Goal: Complete application form

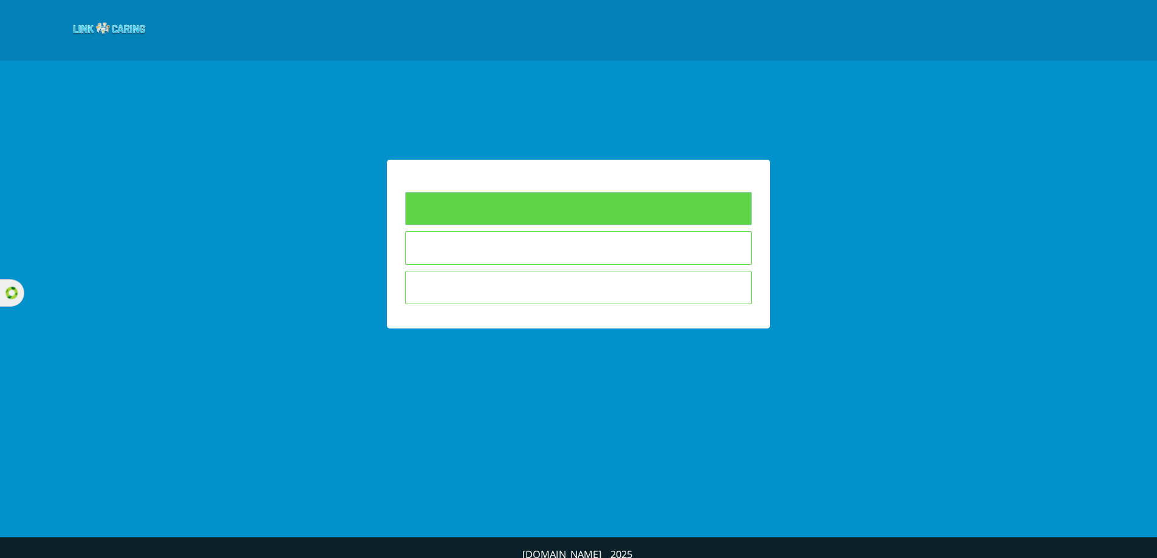
type input "To Fill Questionnaires"
type input "I am not interested in answering the questionnaires"
type input "The child is not in the educational framework in which I teach"
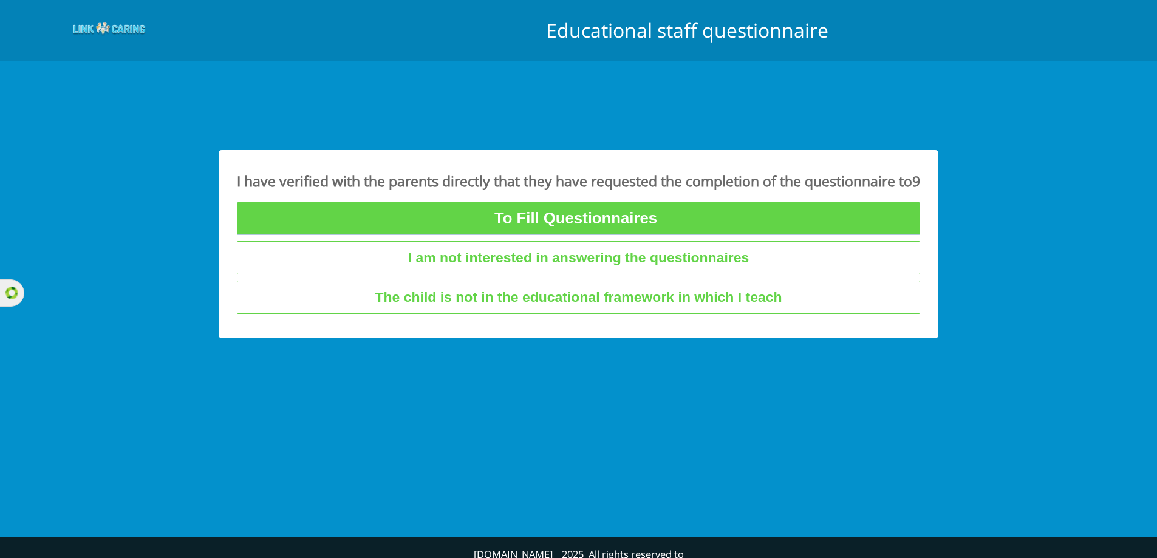
click at [608, 226] on input "To Fill Questionnaires" at bounding box center [578, 218] width 683 height 33
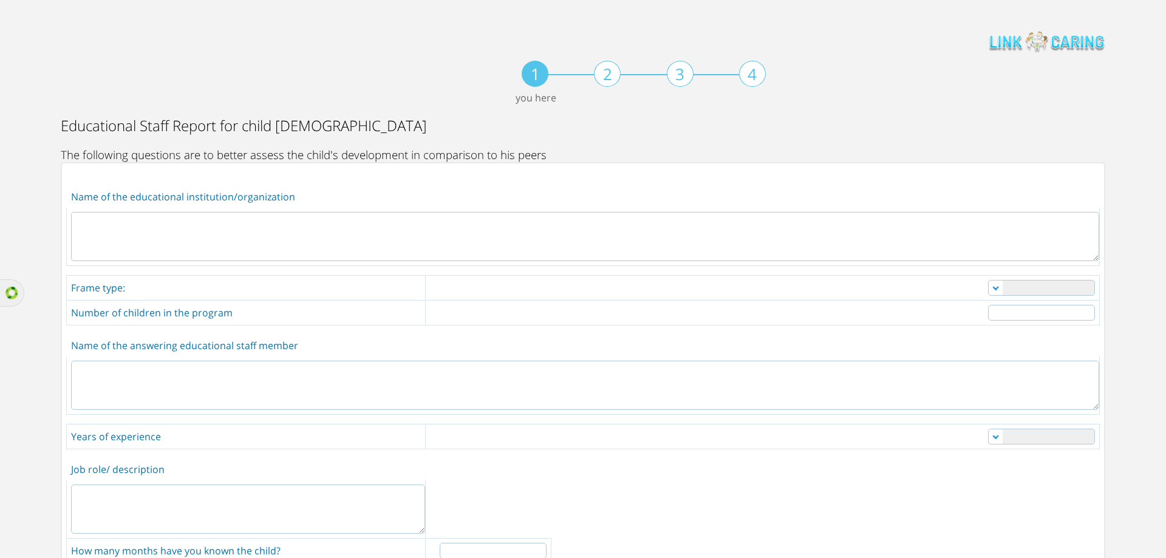
click at [317, 244] on textarea at bounding box center [585, 236] width 1028 height 49
type textarea "hhththtth"
click at [1036, 290] on select "Nanny daycare private daycare reputable daycare kindergarten other" at bounding box center [1041, 288] width 107 height 16
select select "0"
click at [988, 280] on select "Nanny daycare private daycare reputable daycare kindergarten other" at bounding box center [1041, 288] width 107 height 16
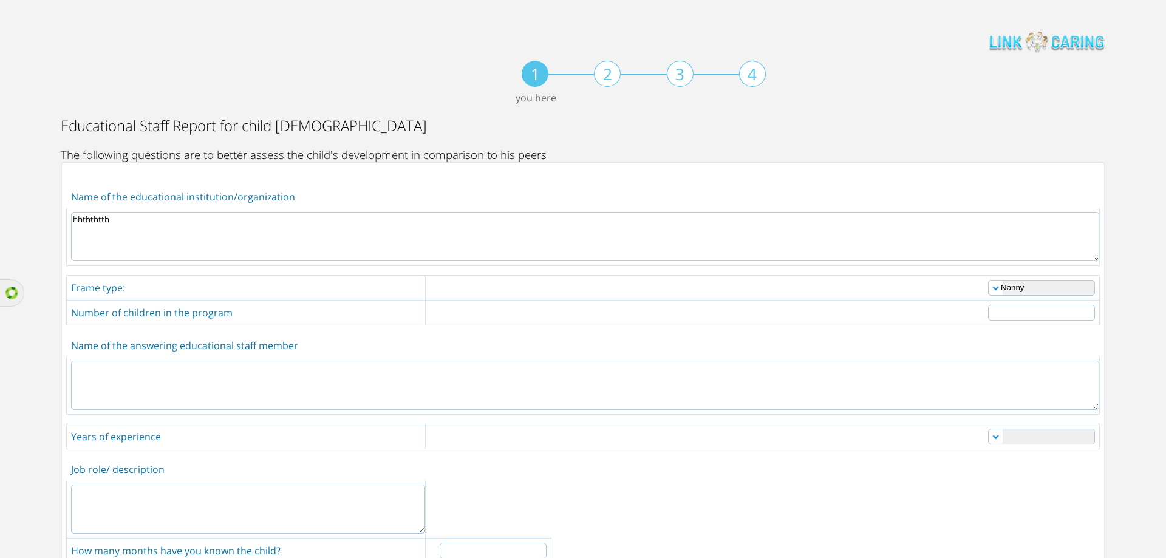
click at [1022, 313] on input "number" at bounding box center [1041, 313] width 107 height 16
type input "2"
click at [287, 390] on textarea at bounding box center [585, 385] width 1028 height 49
type textarea "hthththt"
click at [1000, 440] on select "0-1 1-3 3-5 5-10 over 10" at bounding box center [1041, 437] width 107 height 16
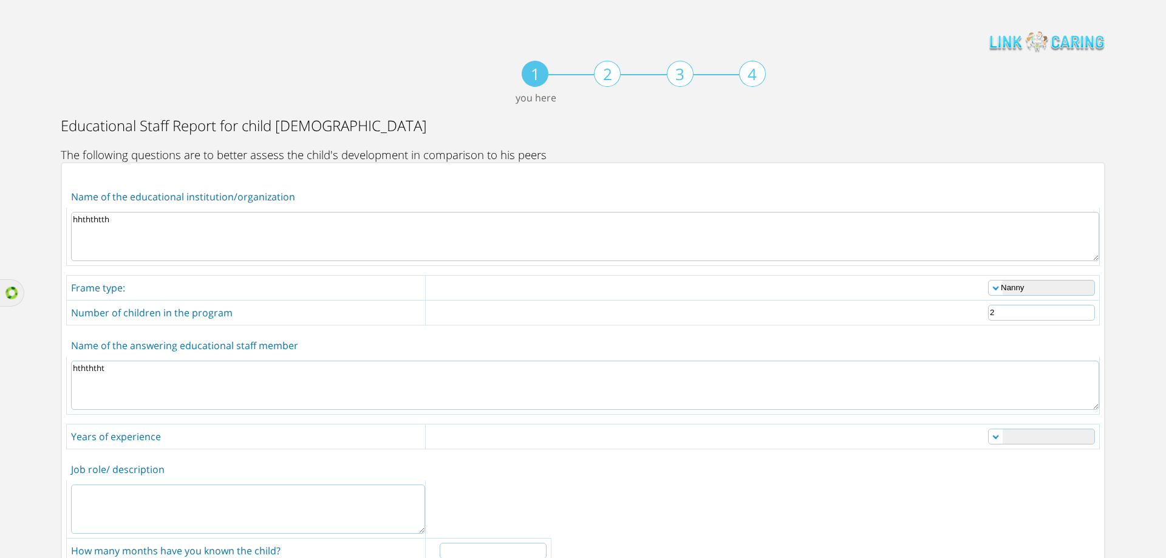
select select "1"
click at [988, 429] on select "0-1 1-3 3-5 5-10 over 10" at bounding box center [1041, 437] width 107 height 16
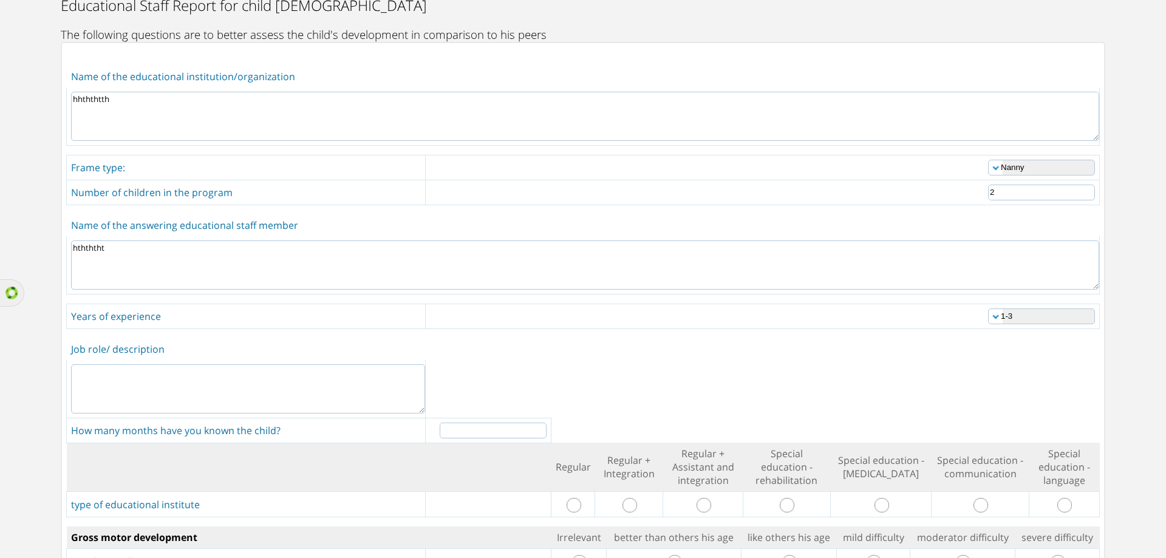
scroll to position [121, 0]
click at [289, 385] on textarea at bounding box center [248, 387] width 354 height 49
type textarea "fhfhfh"
click at [491, 434] on input "number" at bounding box center [493, 429] width 107 height 16
type input "2"
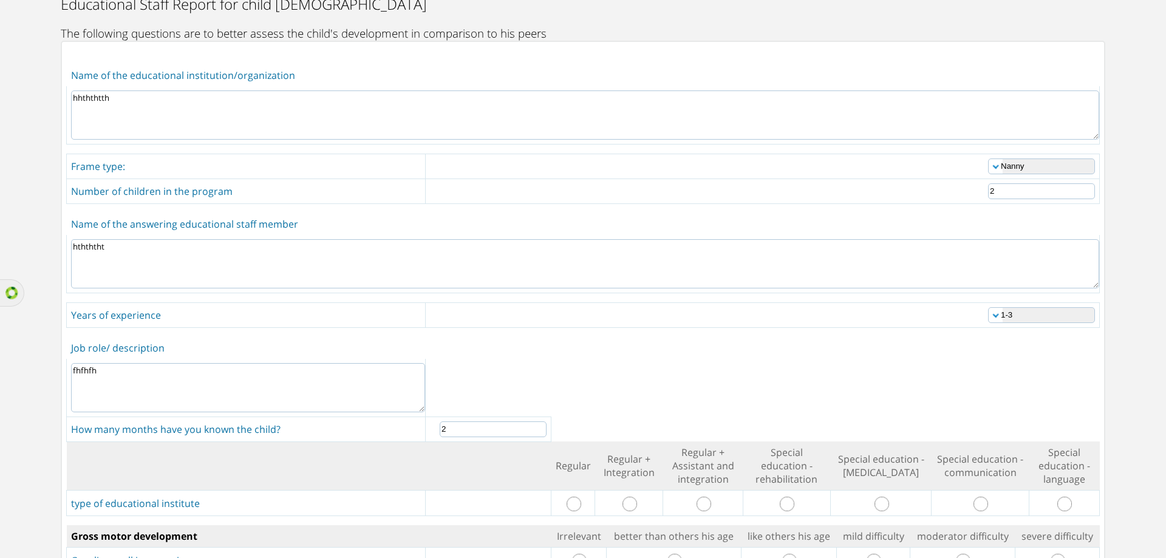
click at [707, 505] on input "radio" at bounding box center [703, 504] width 15 height 15
radio input "true"
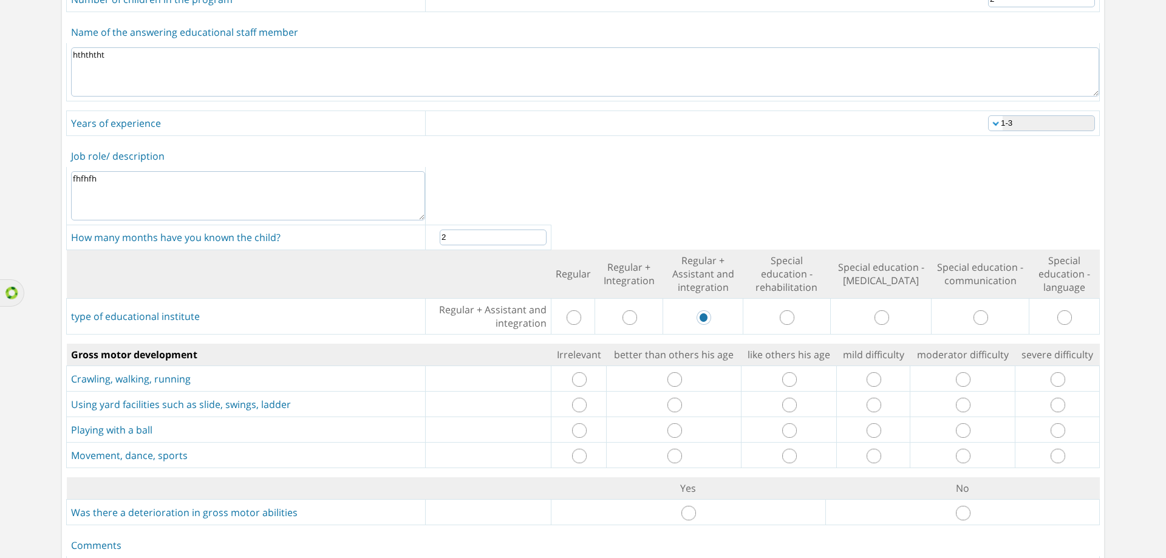
scroll to position [364, 0]
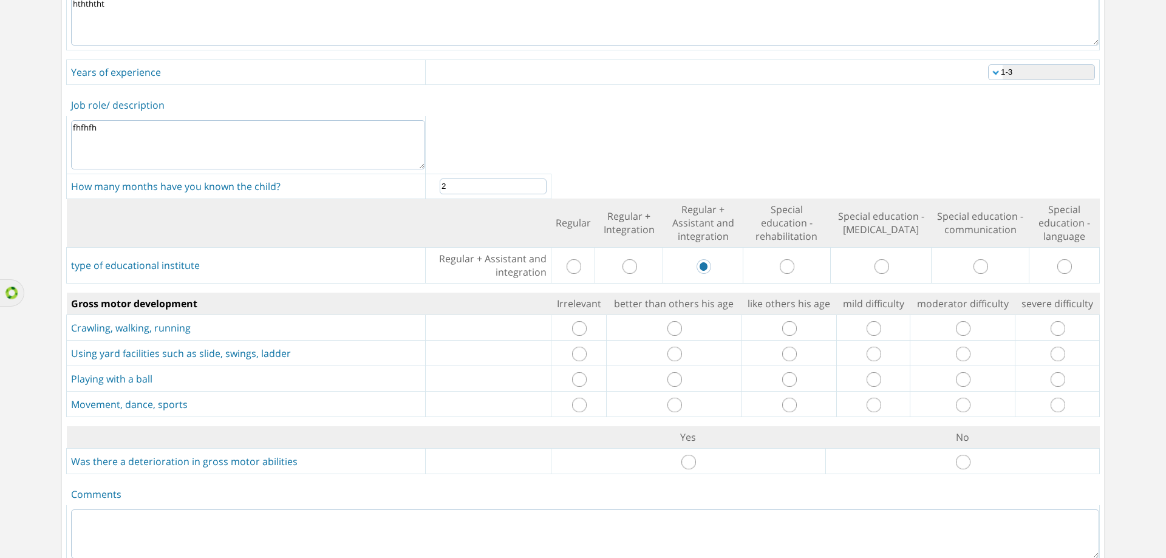
click at [667, 324] on input "radio" at bounding box center [674, 328] width 15 height 15
radio input "true"
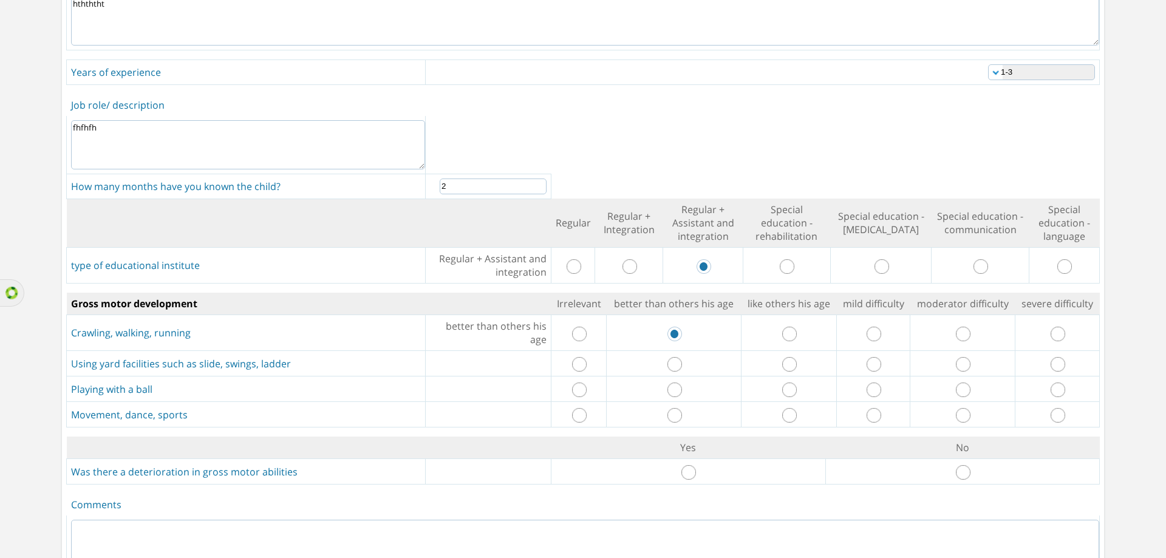
click at [671, 362] on input "radio" at bounding box center [674, 364] width 15 height 15
radio input "true"
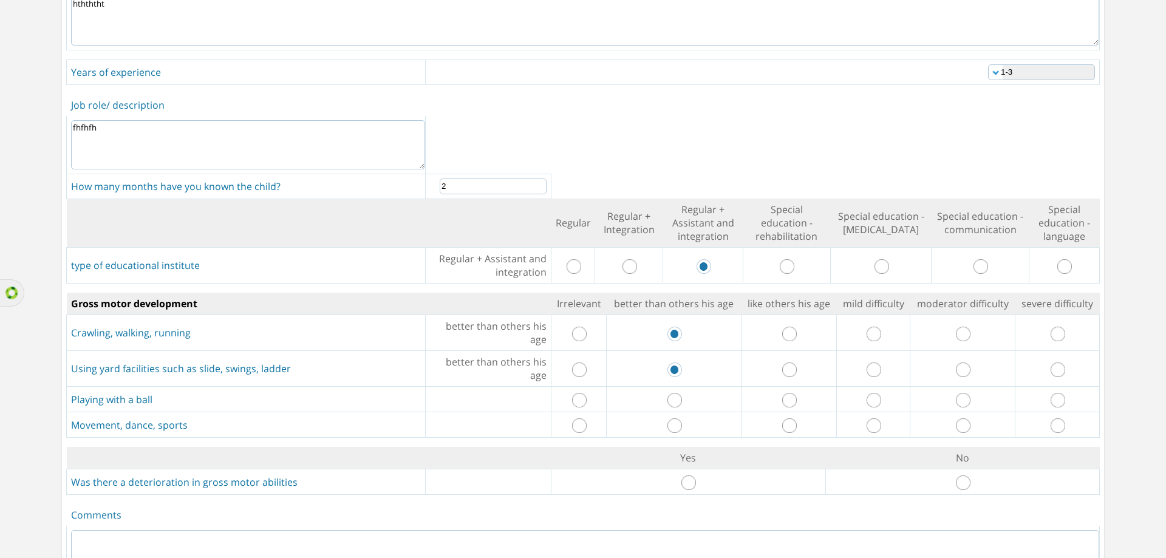
click at [785, 402] on input "radio" at bounding box center [789, 400] width 15 height 15
radio input "true"
click at [785, 423] on input "radio" at bounding box center [789, 425] width 15 height 15
radio input "true"
click at [957, 481] on input "radio" at bounding box center [963, 482] width 15 height 15
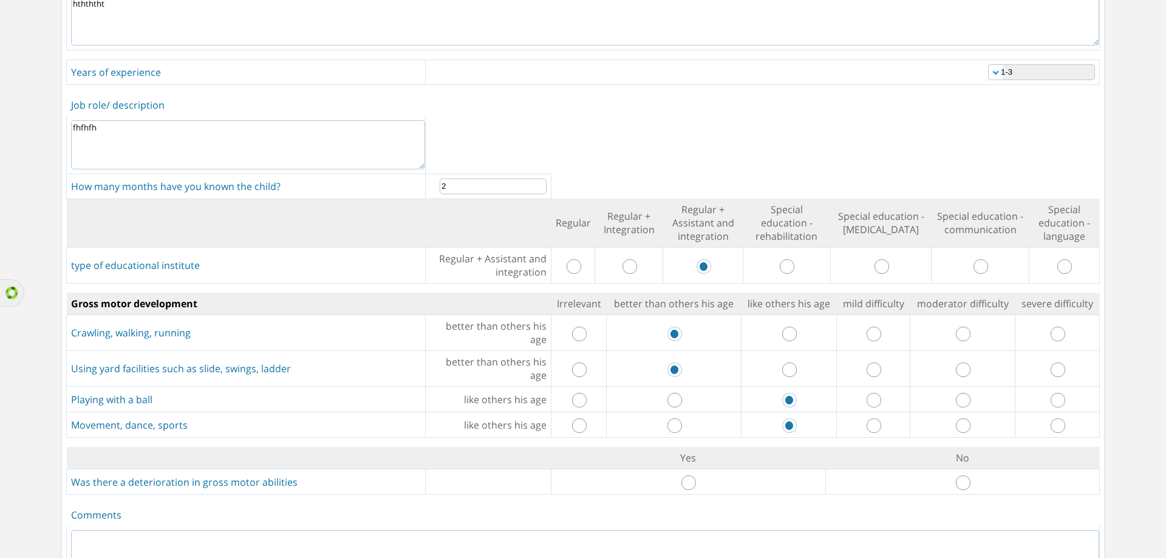
radio input "true"
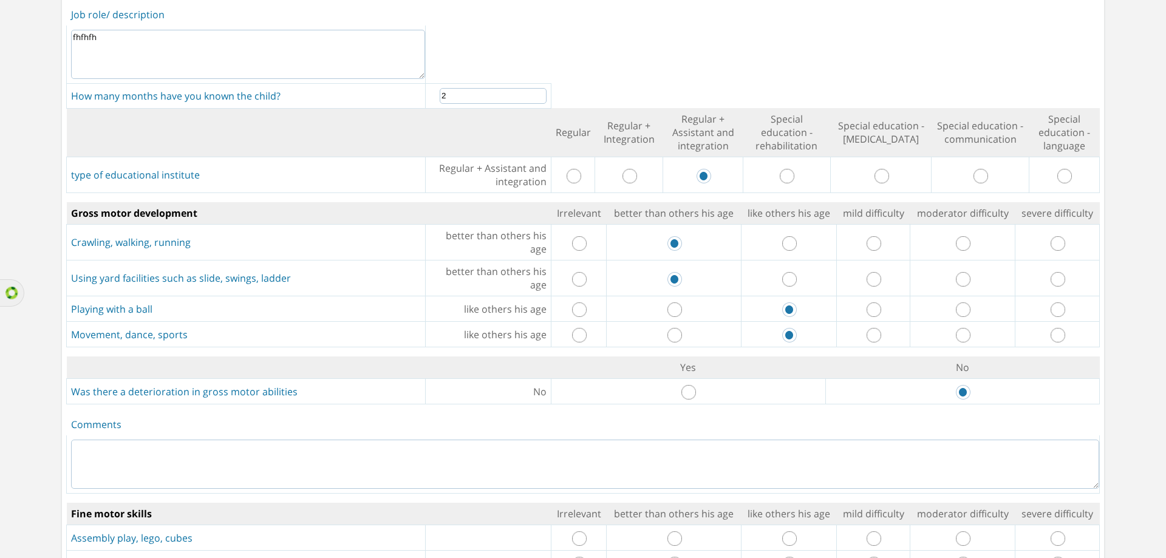
scroll to position [607, 0]
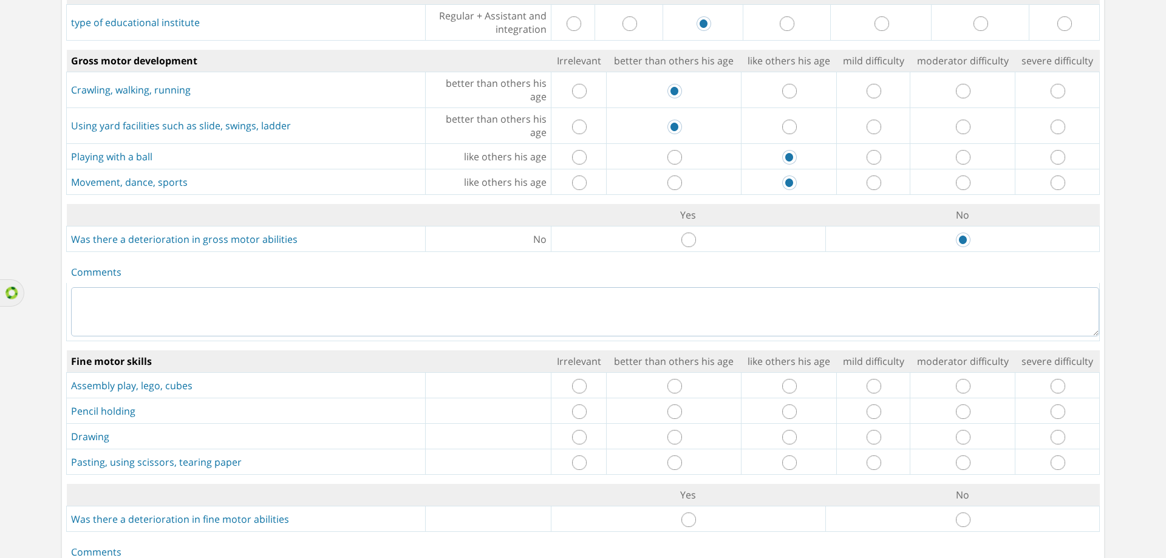
click at [600, 299] on textarea at bounding box center [585, 311] width 1028 height 49
type textarea ".k.k."
click at [782, 389] on input "radio" at bounding box center [789, 386] width 15 height 15
radio input "true"
drag, startPoint x: 783, startPoint y: 413, endPoint x: 815, endPoint y: 419, distance: 32.7
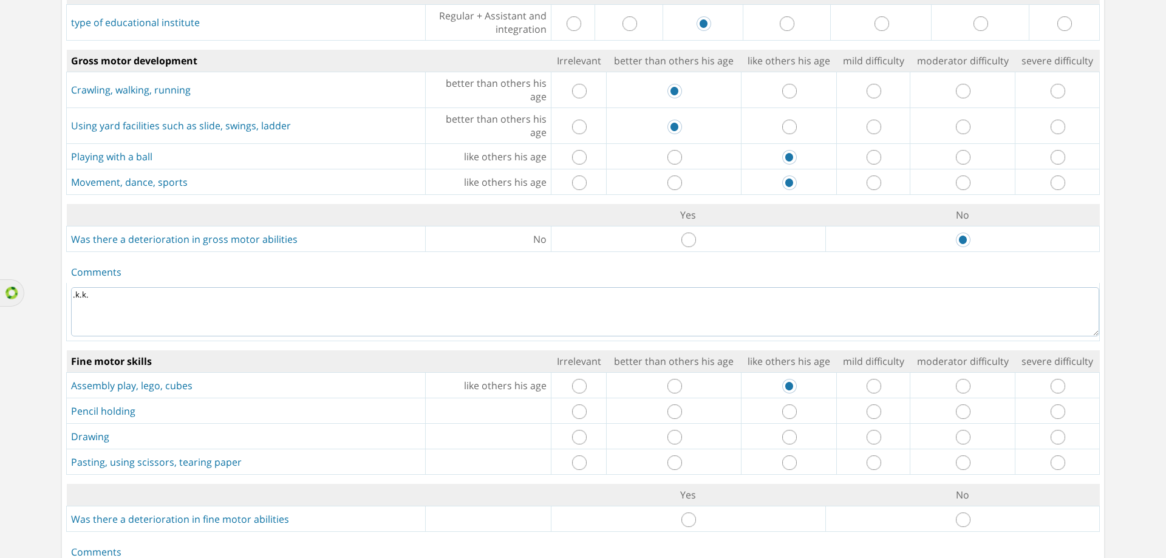
click at [784, 413] on input "radio" at bounding box center [789, 411] width 15 height 15
radio input "true"
click at [860, 434] on td at bounding box center [873, 436] width 73 height 25
click at [957, 461] on input "radio" at bounding box center [963, 462] width 15 height 15
radio input "true"
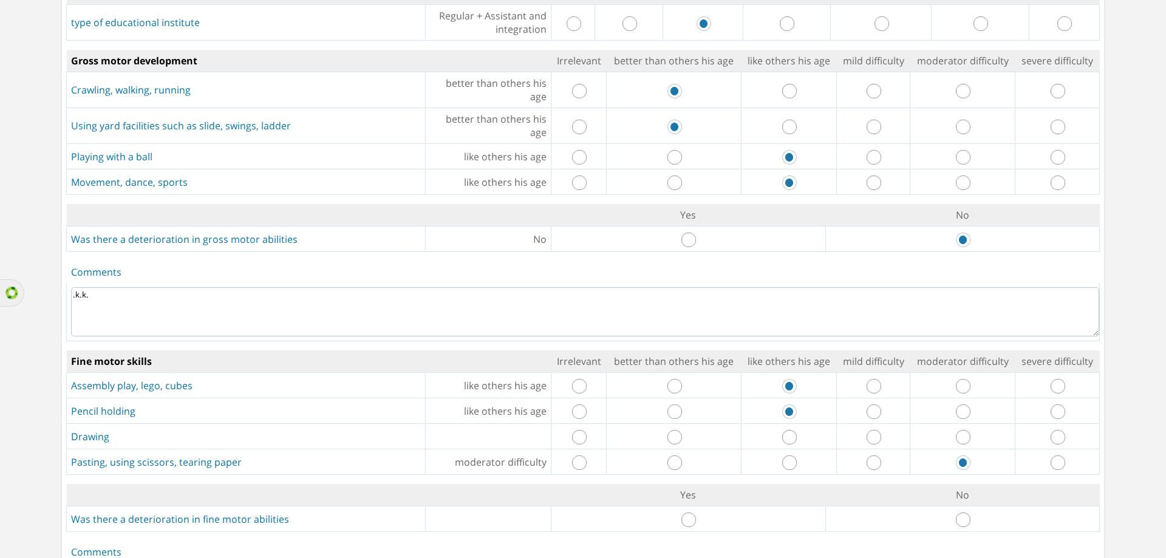
click at [957, 527] on input "radio" at bounding box center [963, 519] width 15 height 15
radio input "true"
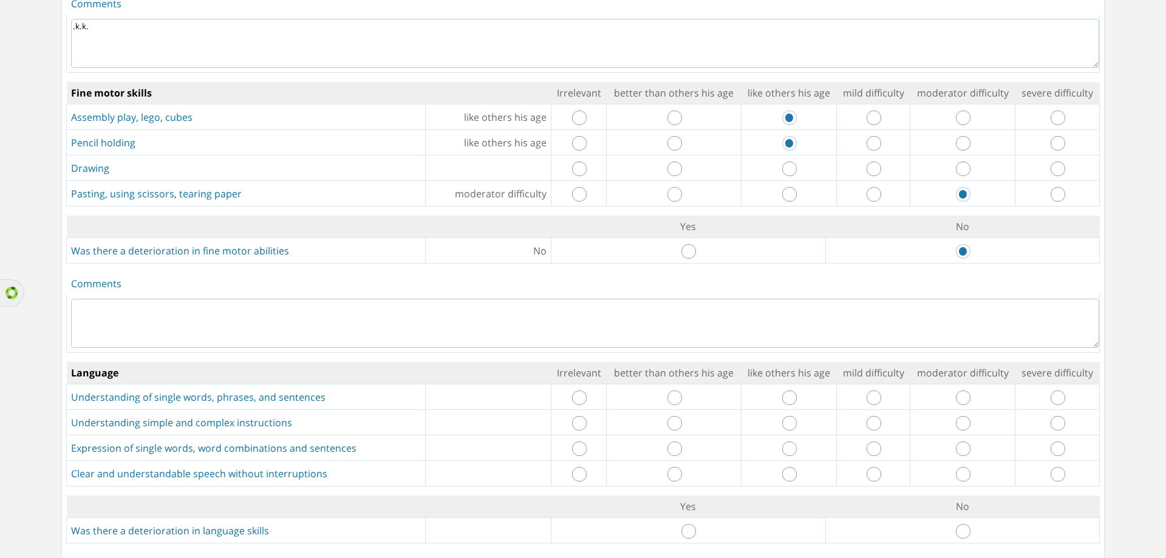
scroll to position [911, 0]
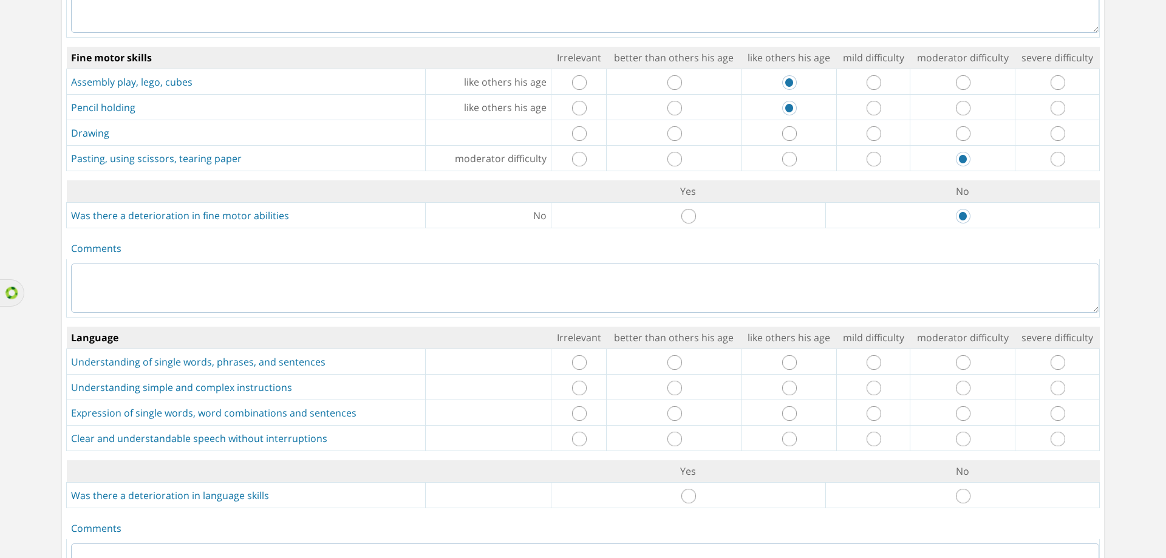
click at [658, 274] on textarea at bounding box center [585, 287] width 1028 height 49
type textarea ".k.k.k"
click at [866, 361] on input "radio" at bounding box center [873, 362] width 15 height 15
radio input "true"
click at [956, 390] on input "radio" at bounding box center [963, 388] width 15 height 15
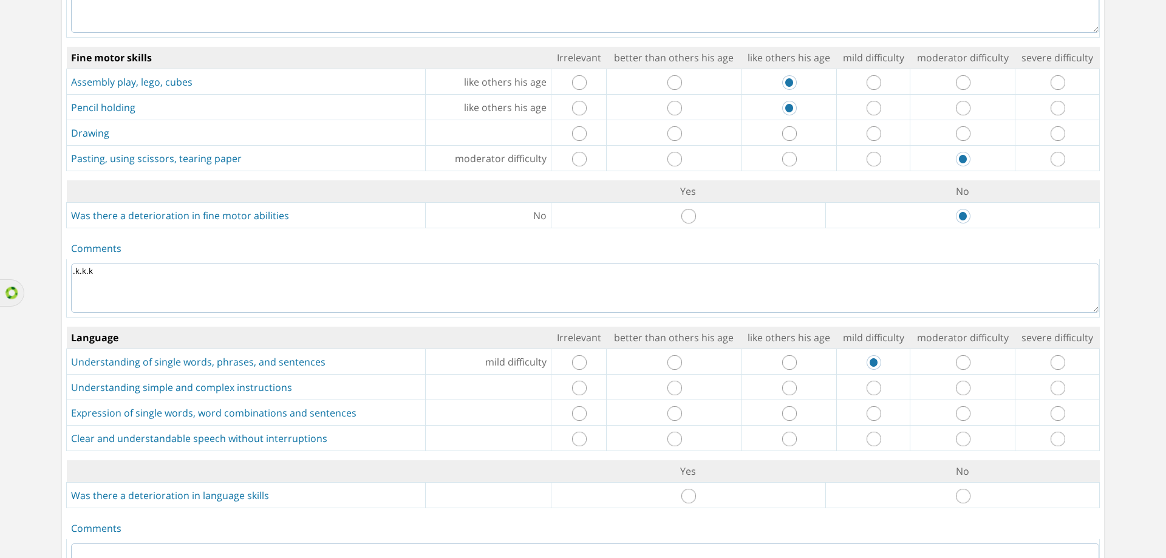
radio input "true"
click at [956, 414] on input "radio" at bounding box center [963, 413] width 15 height 15
radio input "true"
click at [956, 441] on input "radio" at bounding box center [963, 439] width 15 height 15
radio input "true"
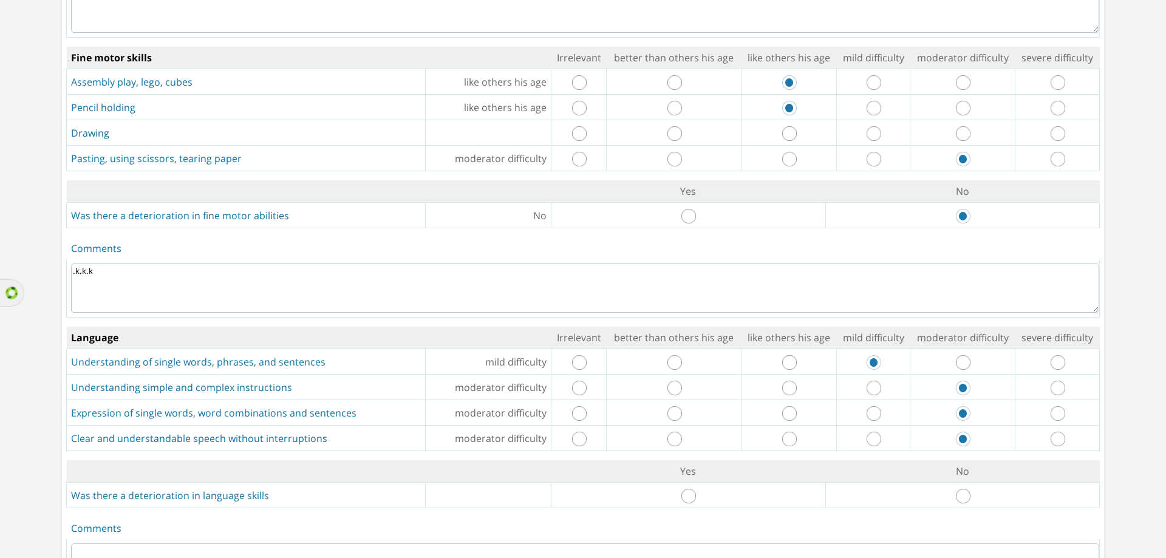
click at [959, 500] on input "radio" at bounding box center [963, 496] width 15 height 15
radio input "true"
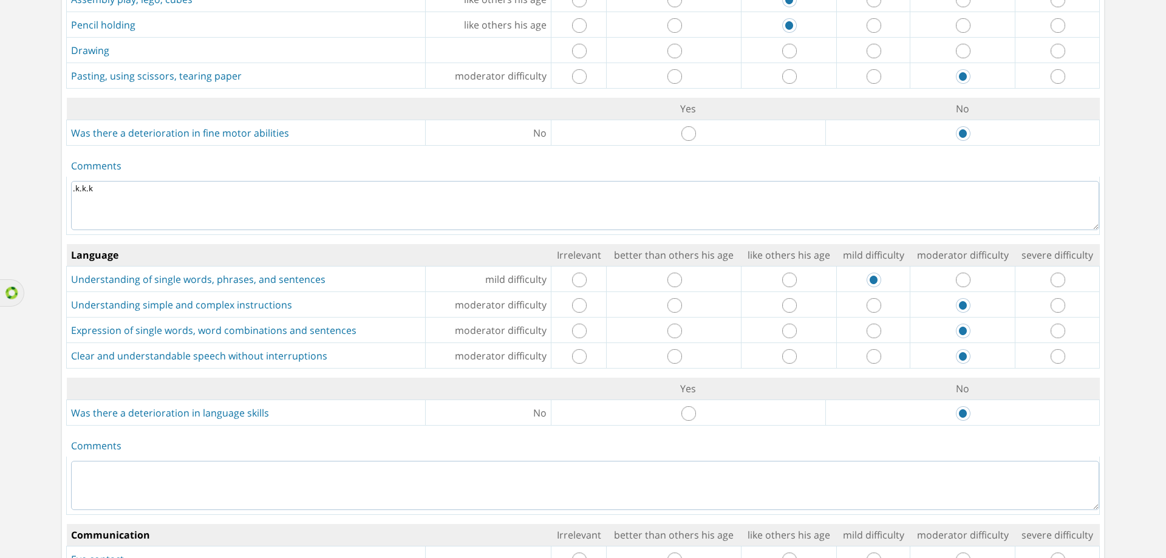
scroll to position [1093, 0]
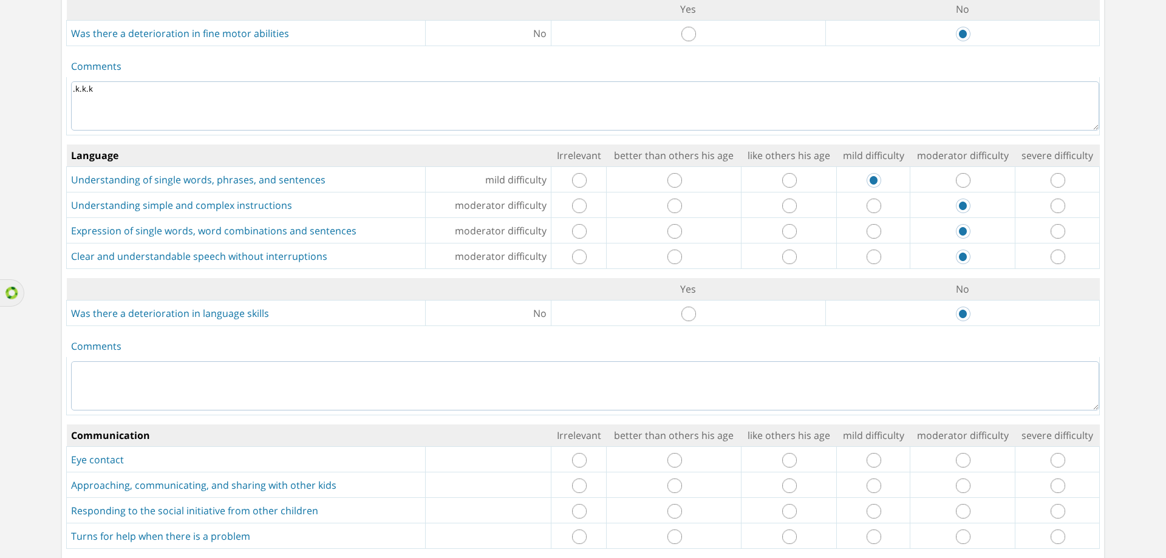
click at [658, 396] on textarea at bounding box center [585, 385] width 1028 height 49
type textarea ".k.k"
click at [866, 457] on input "radio" at bounding box center [873, 460] width 15 height 15
radio input "true"
click at [957, 490] on input "radio" at bounding box center [963, 485] width 15 height 15
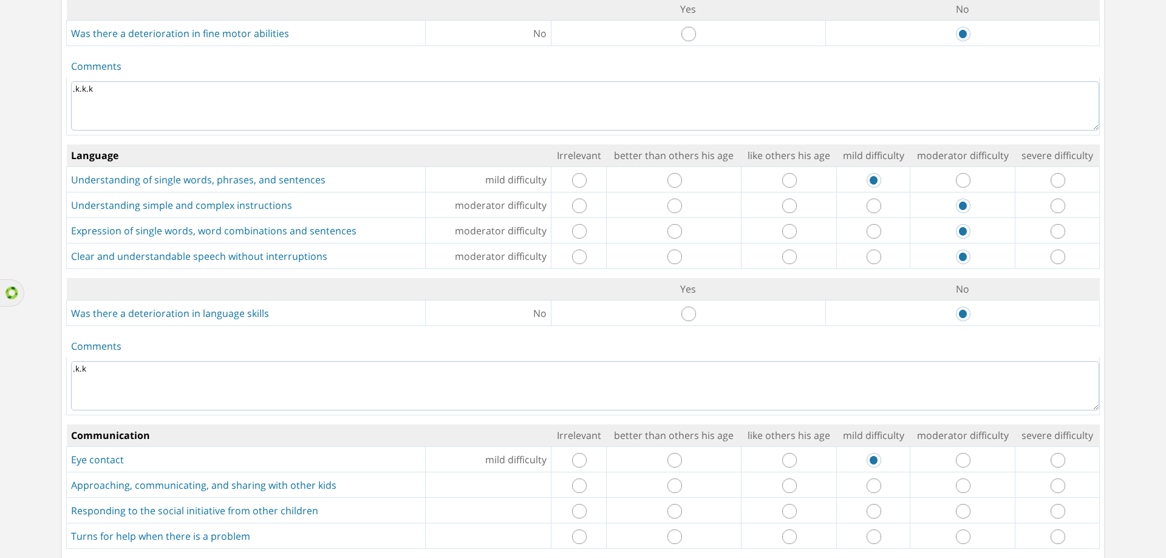
radio input "true"
click at [1050, 514] on input "radio" at bounding box center [1057, 511] width 15 height 15
radio input "true"
click at [956, 539] on input "radio" at bounding box center [963, 536] width 15 height 15
radio input "true"
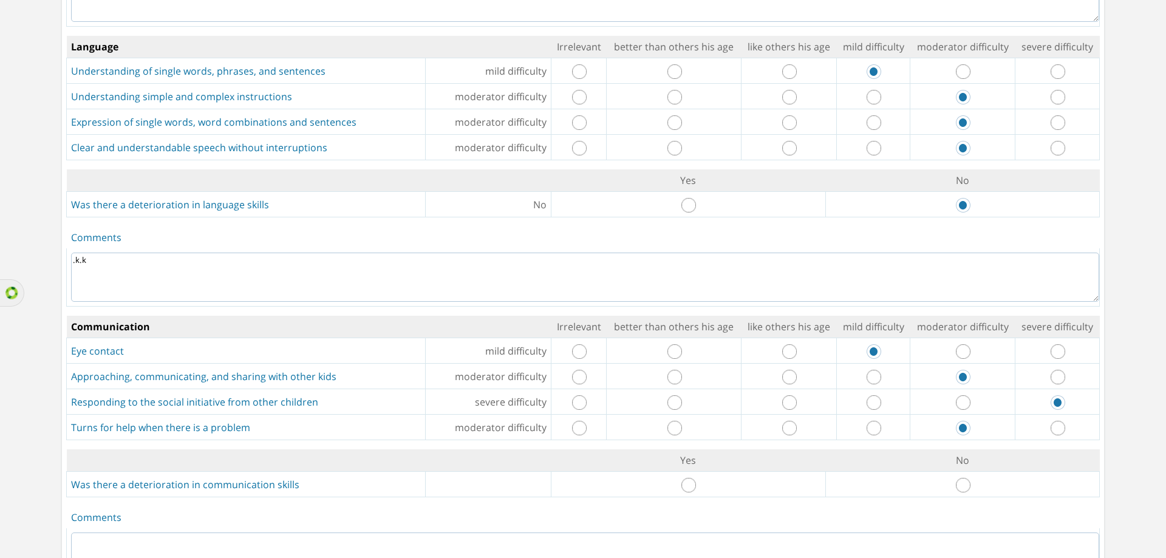
scroll to position [1336, 0]
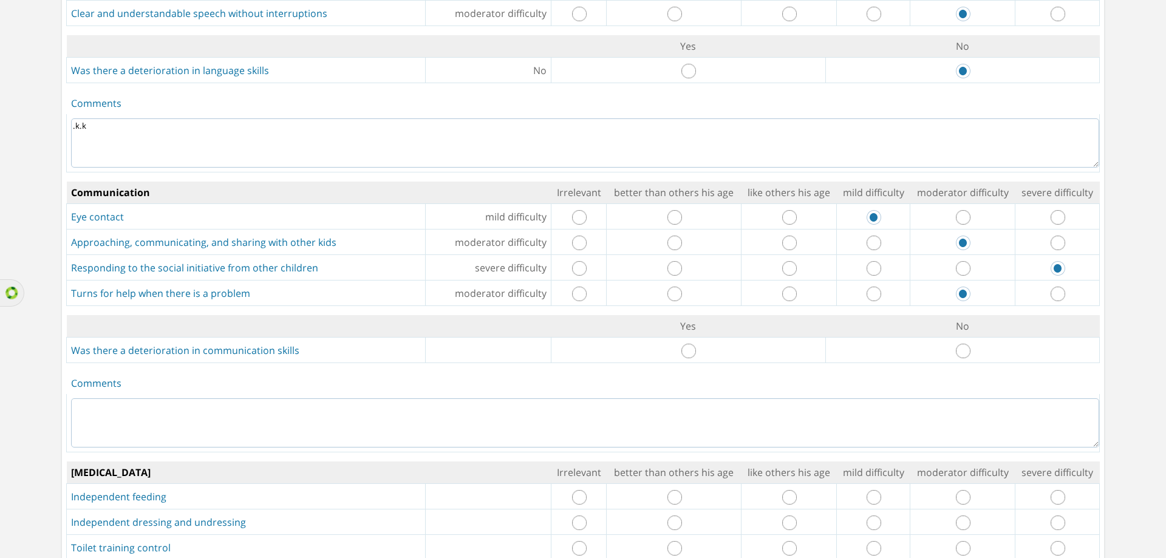
click at [956, 354] on input "radio" at bounding box center [963, 351] width 15 height 15
radio input "true"
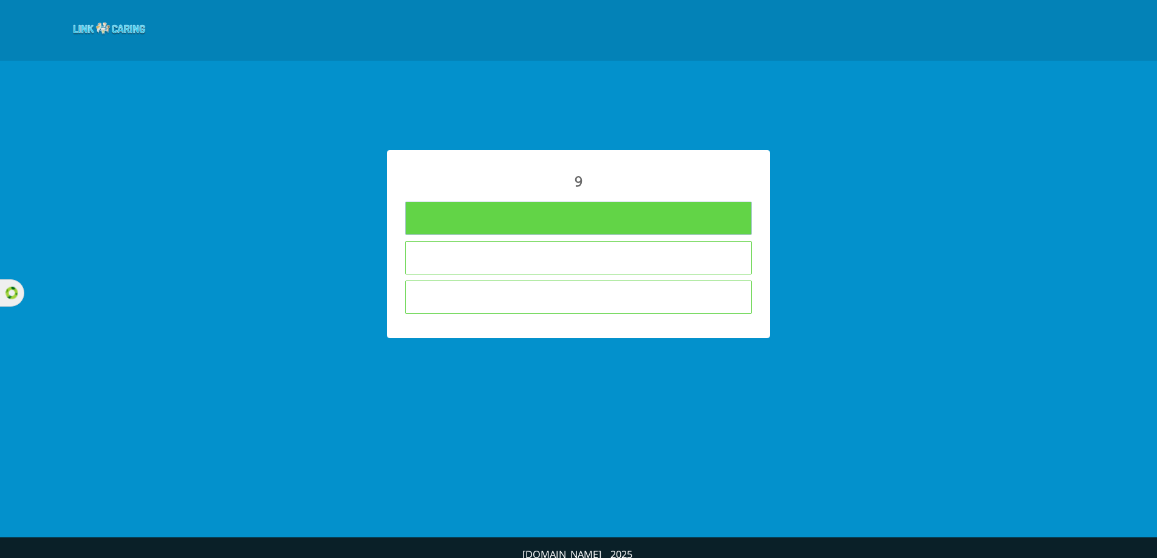
type input "To Fill Questionnaires"
type input "I am not interested in answering the questionnaires"
type input "The child is not in the educational framework in which I teach"
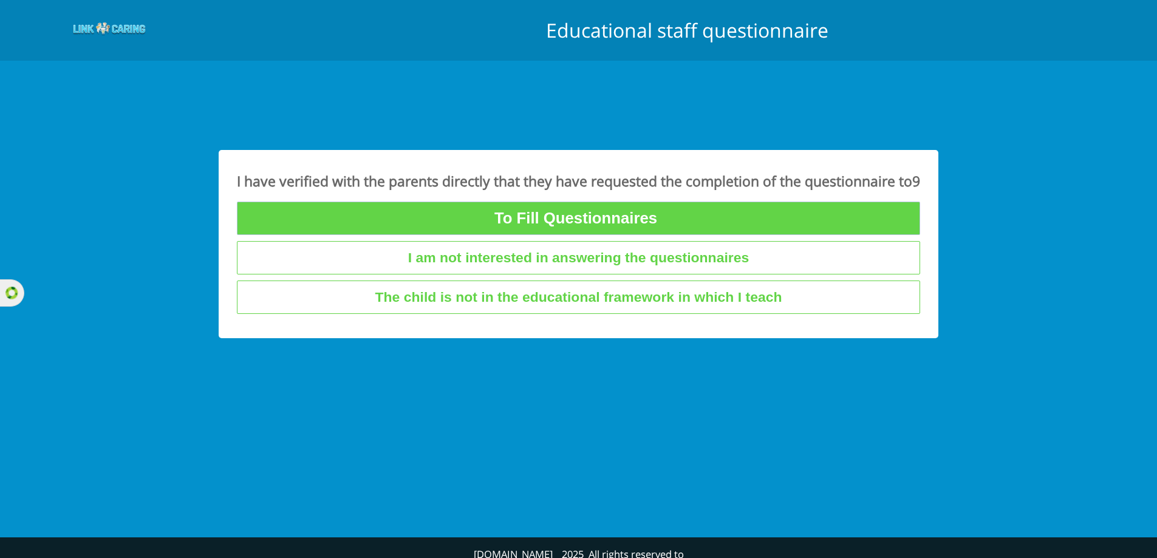
click at [594, 224] on input "To Fill Questionnaires" at bounding box center [578, 218] width 683 height 33
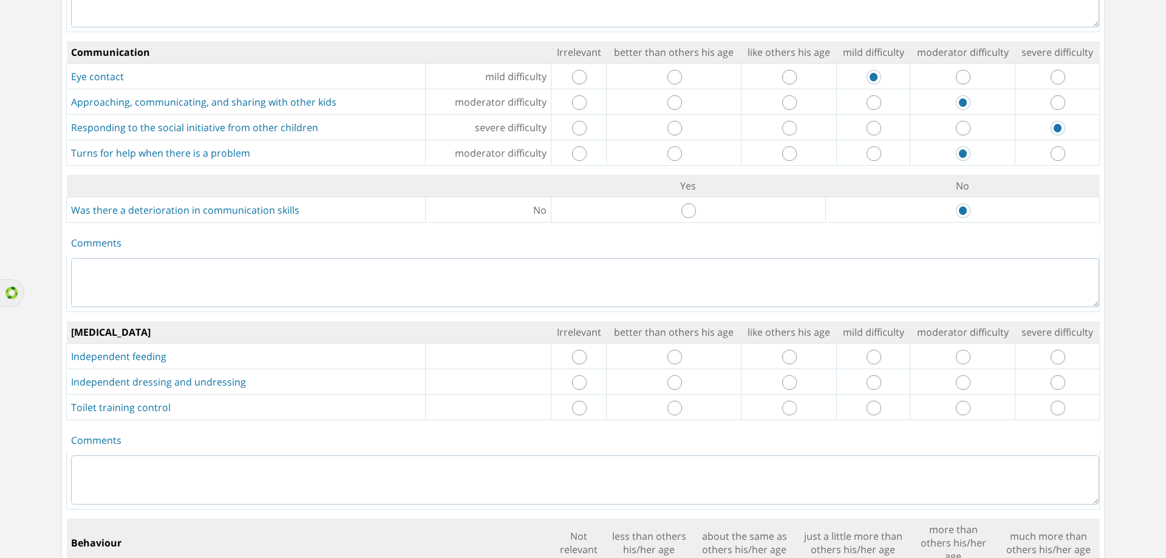
scroll to position [1579, 0]
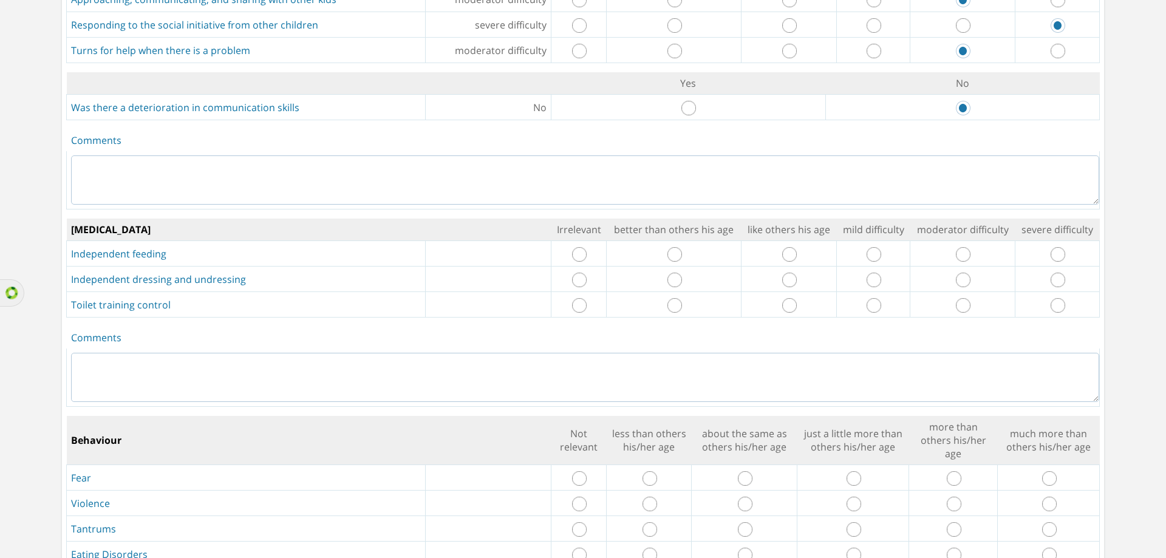
click at [869, 258] on input "radio" at bounding box center [873, 254] width 15 height 15
radio input "true"
click at [871, 277] on input "radio" at bounding box center [873, 280] width 15 height 15
radio input "true"
click at [869, 305] on input "radio" at bounding box center [873, 305] width 15 height 15
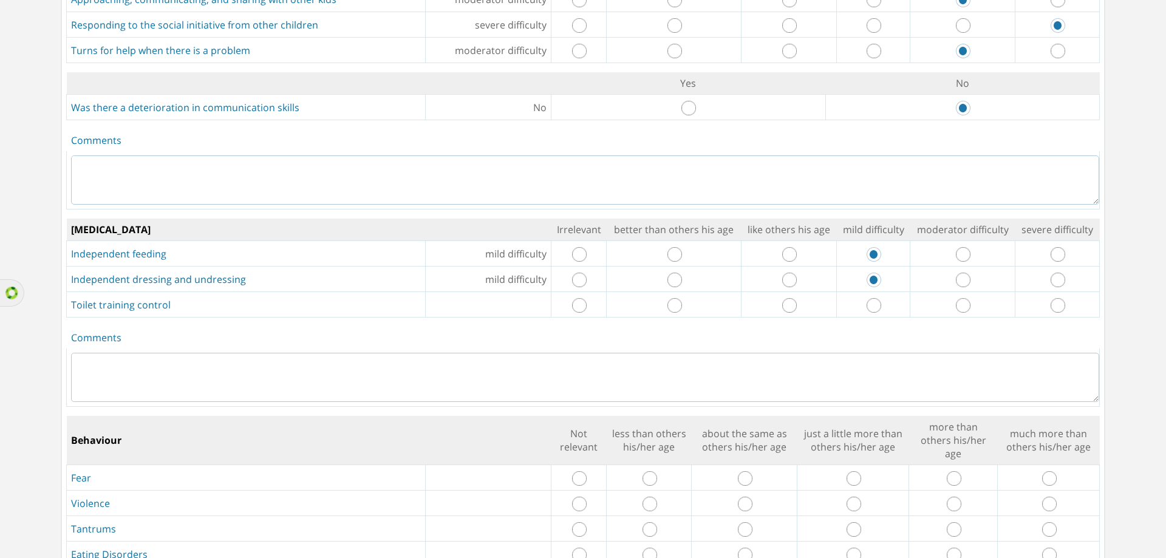
radio input "true"
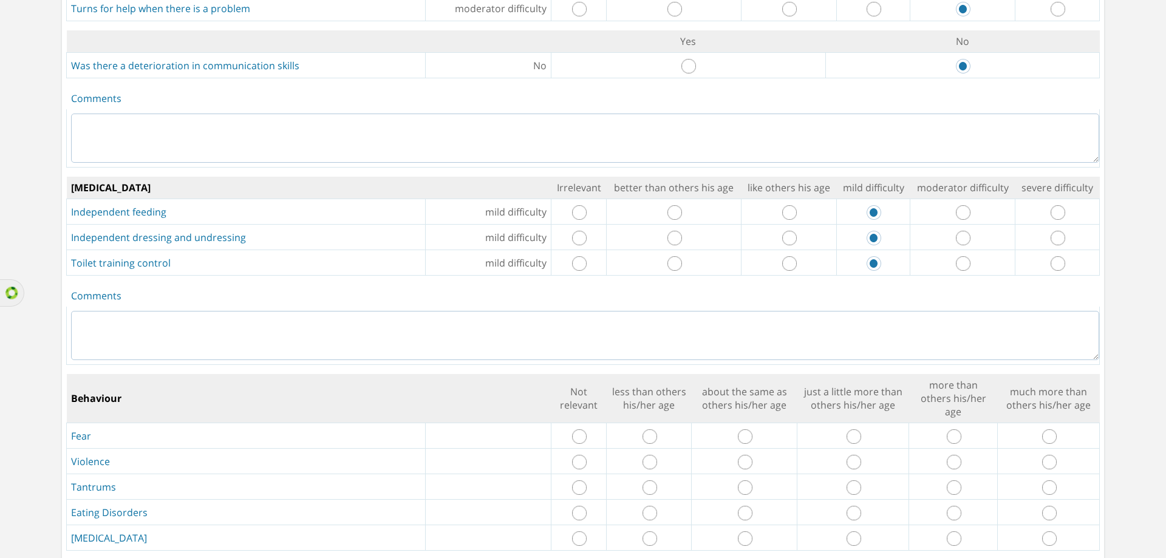
scroll to position [1639, 0]
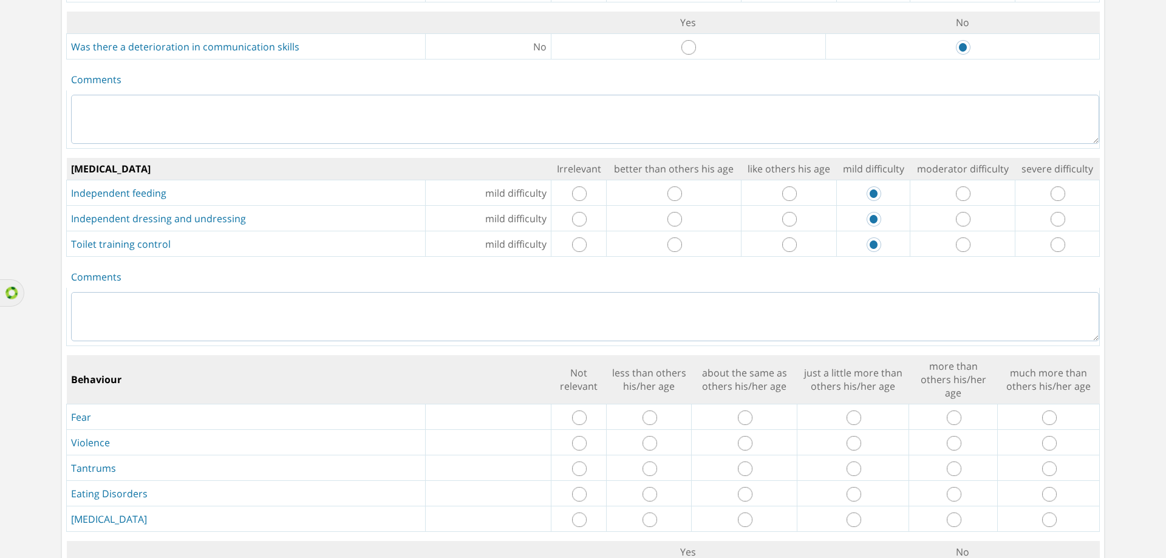
click at [843, 322] on textarea at bounding box center [585, 316] width 1028 height 49
type textarea ".l.l."
click at [948, 418] on input "radio" at bounding box center [954, 417] width 15 height 15
radio input "true"
click at [947, 449] on input "radio" at bounding box center [954, 453] width 15 height 15
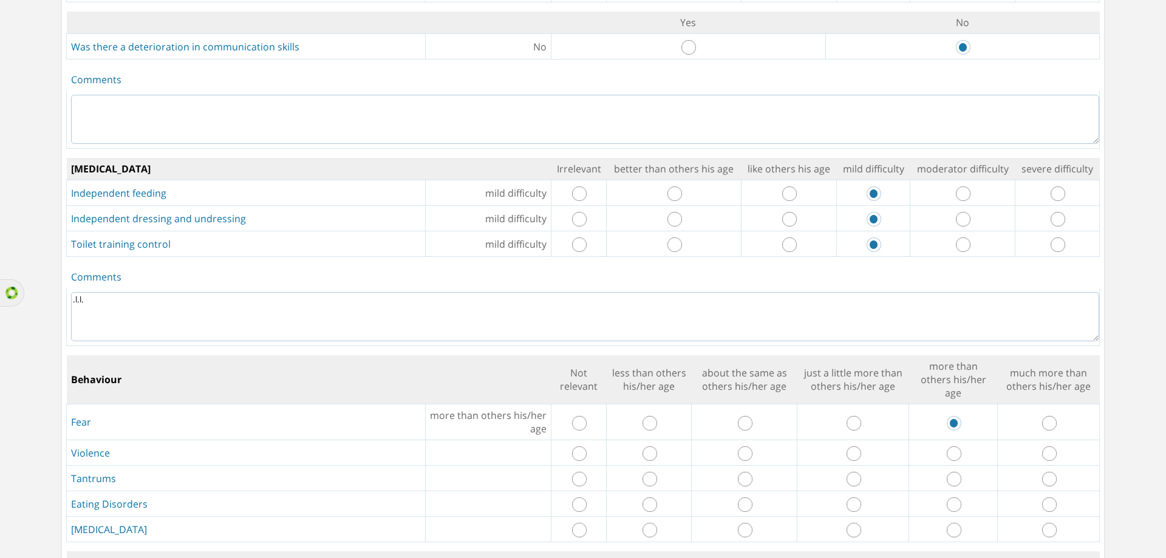
radio input "true"
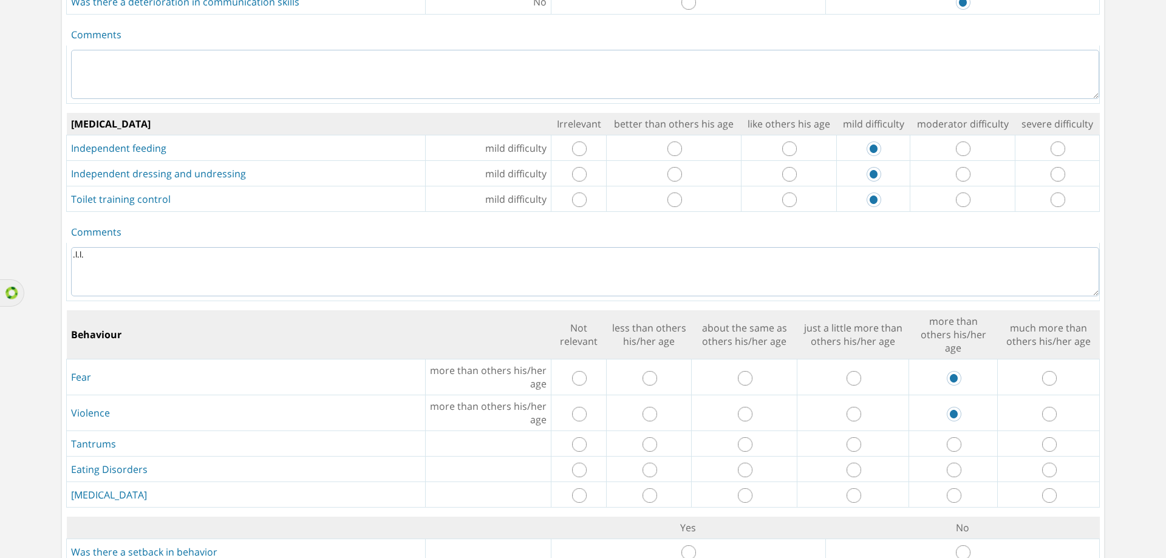
scroll to position [1761, 0]
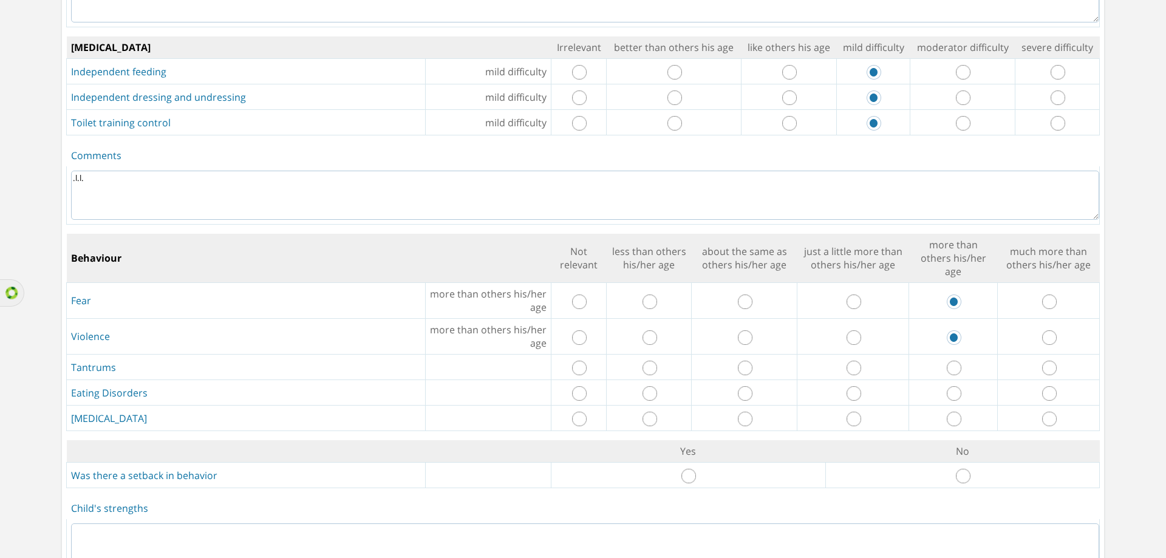
click at [854, 370] on input "radio" at bounding box center [853, 368] width 15 height 15
radio input "true"
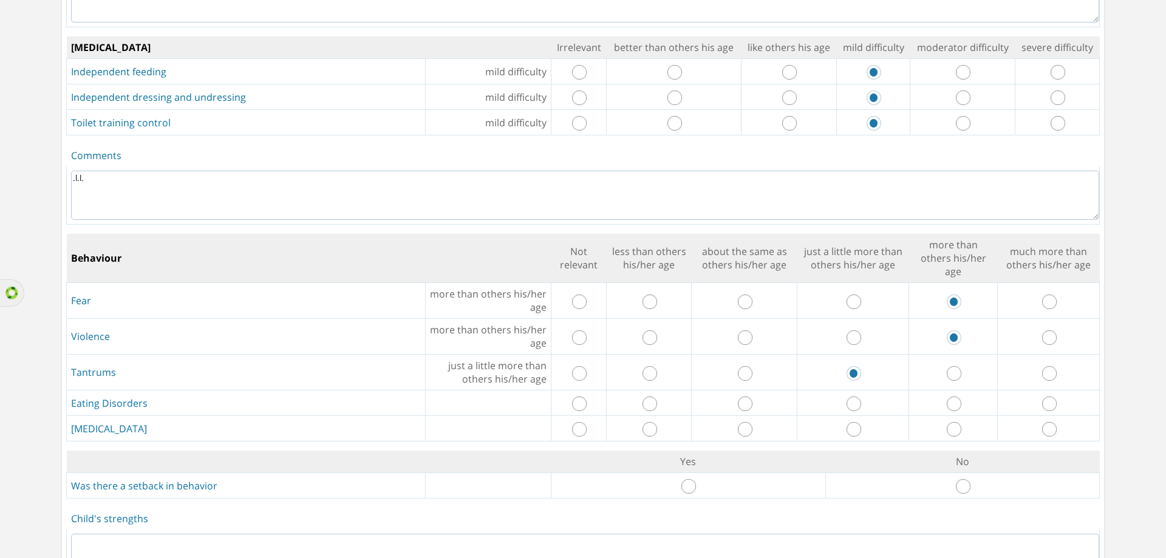
click at [739, 406] on input "radio" at bounding box center [745, 403] width 15 height 15
radio input "true"
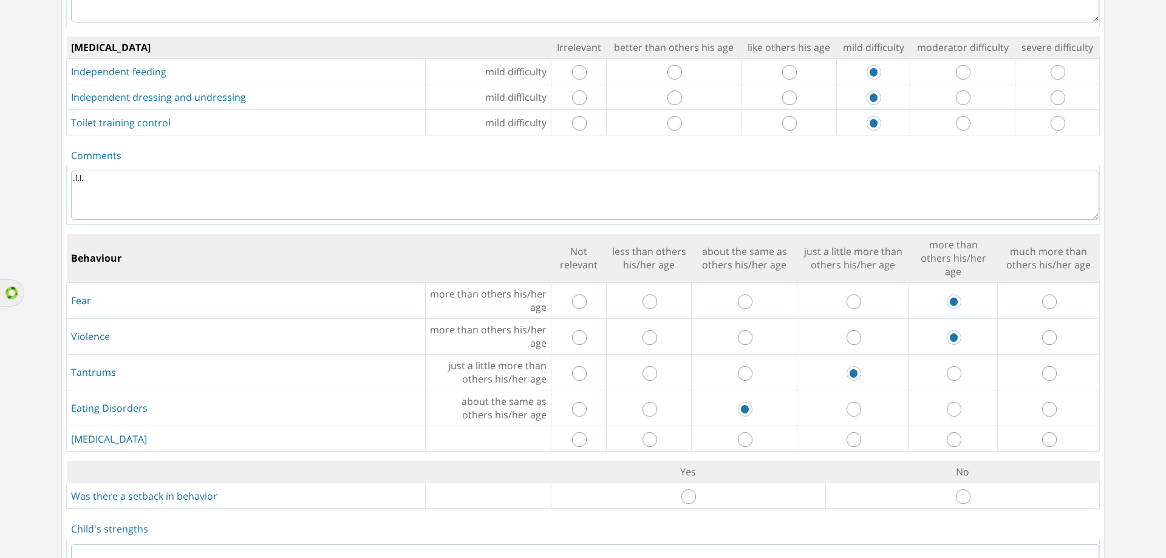
click at [739, 440] on input "radio" at bounding box center [745, 439] width 15 height 15
radio input "true"
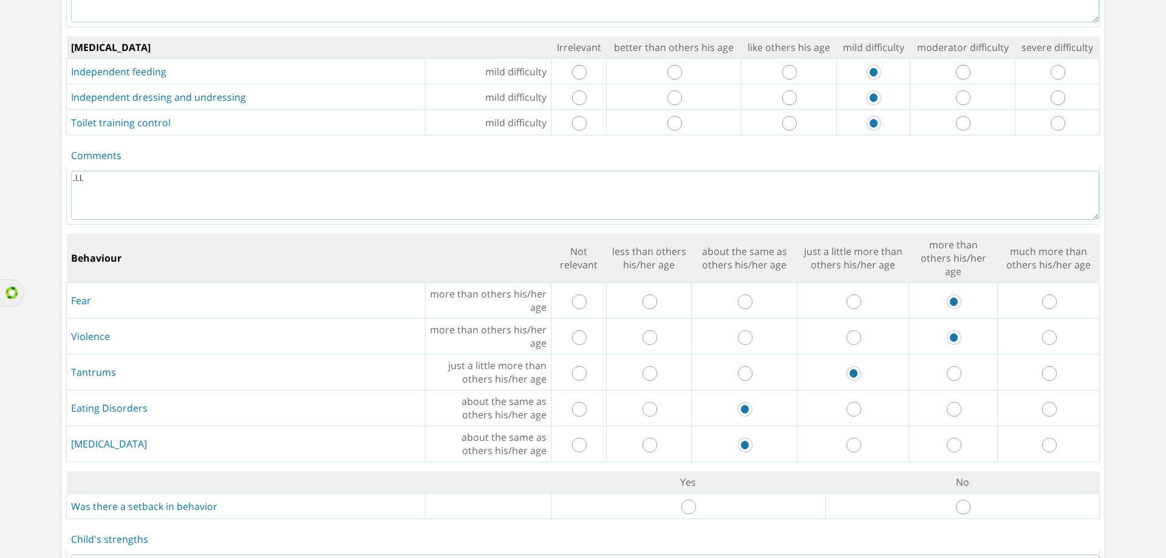
click at [956, 506] on input "radio" at bounding box center [963, 507] width 15 height 15
radio input "true"
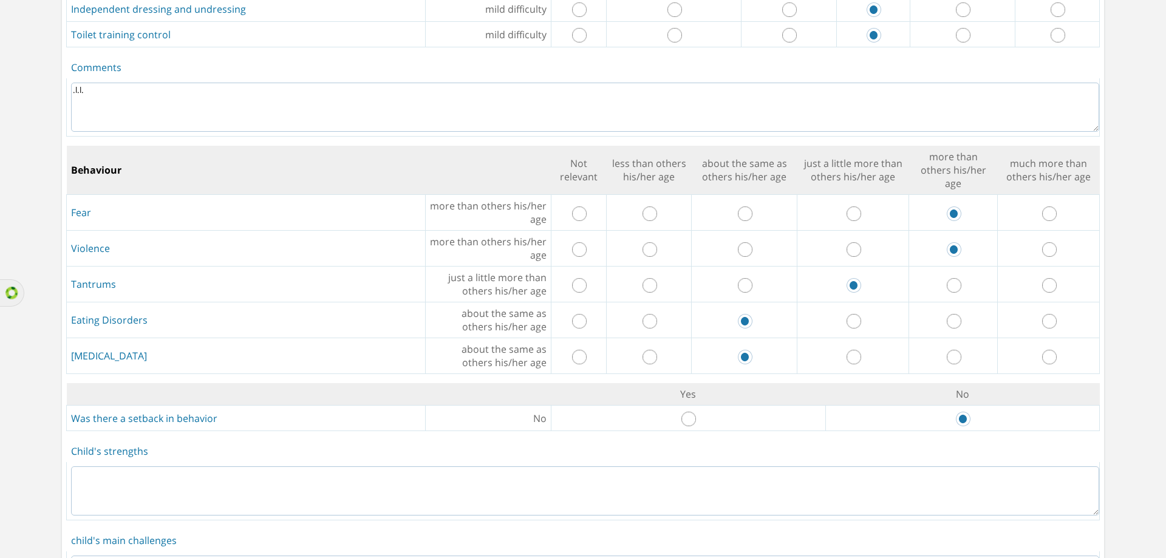
scroll to position [1943, 0]
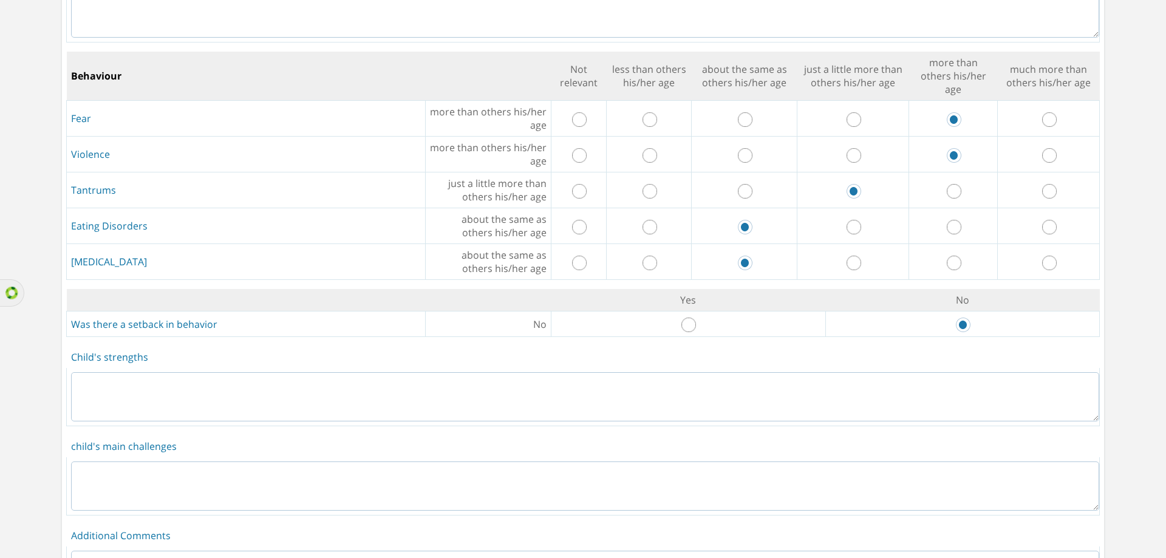
click at [501, 399] on textarea at bounding box center [585, 396] width 1028 height 49
type textarea ".k.k."
click at [401, 484] on textarea at bounding box center [585, 485] width 1028 height 49
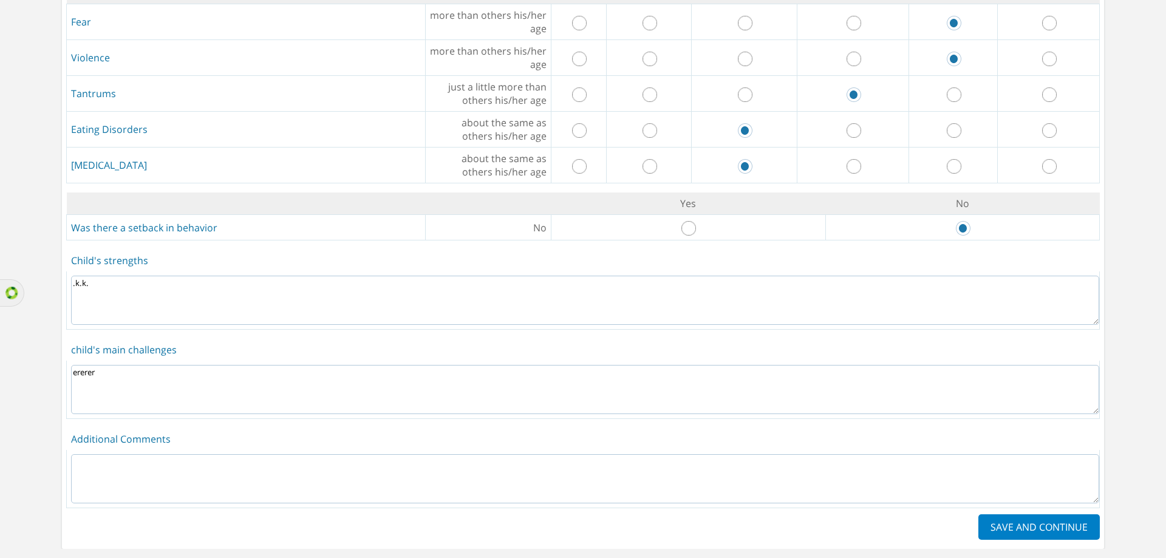
scroll to position [2064, 0]
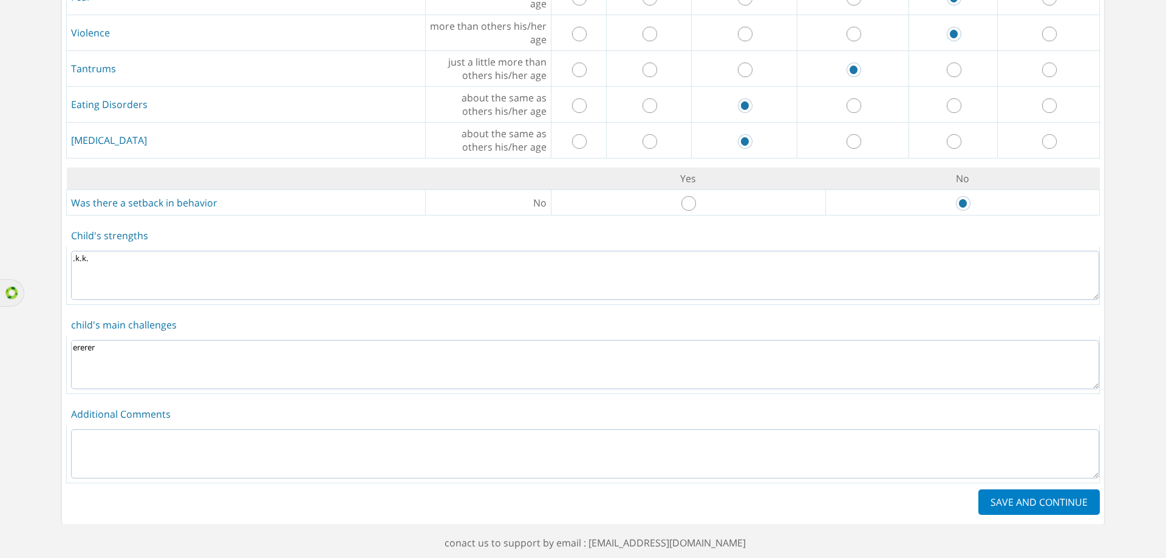
type textarea "ererer"
click at [368, 450] on textarea at bounding box center [585, 453] width 1028 height 49
type textarea "rerer"
click at [1012, 504] on label "SAVE AND CONTINUE" at bounding box center [1038, 501] width 121 height 25
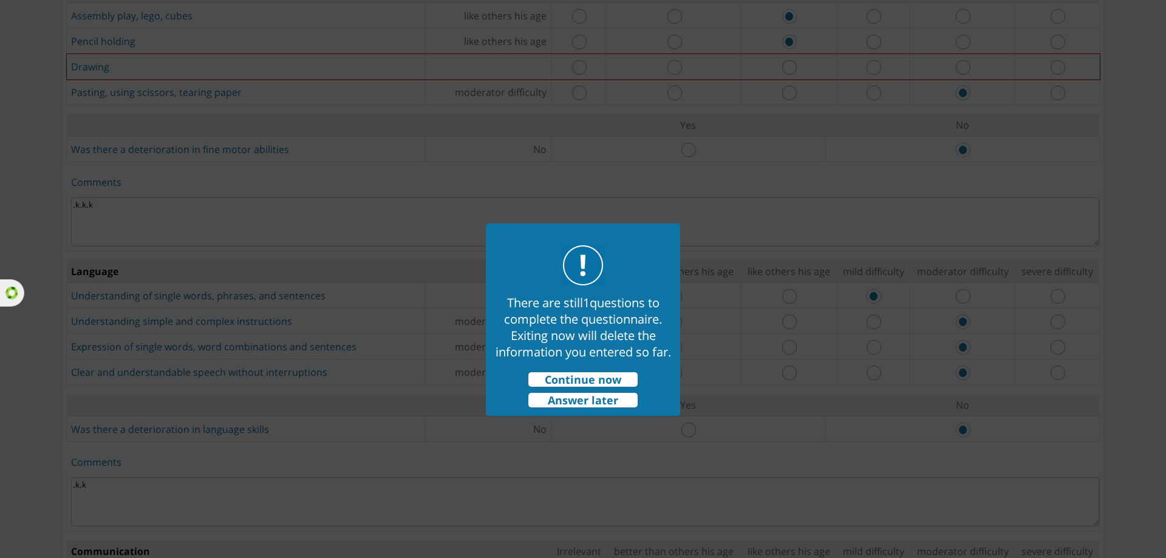
scroll to position [970, 0]
click at [610, 378] on span "Continue now" at bounding box center [582, 379] width 109 height 15
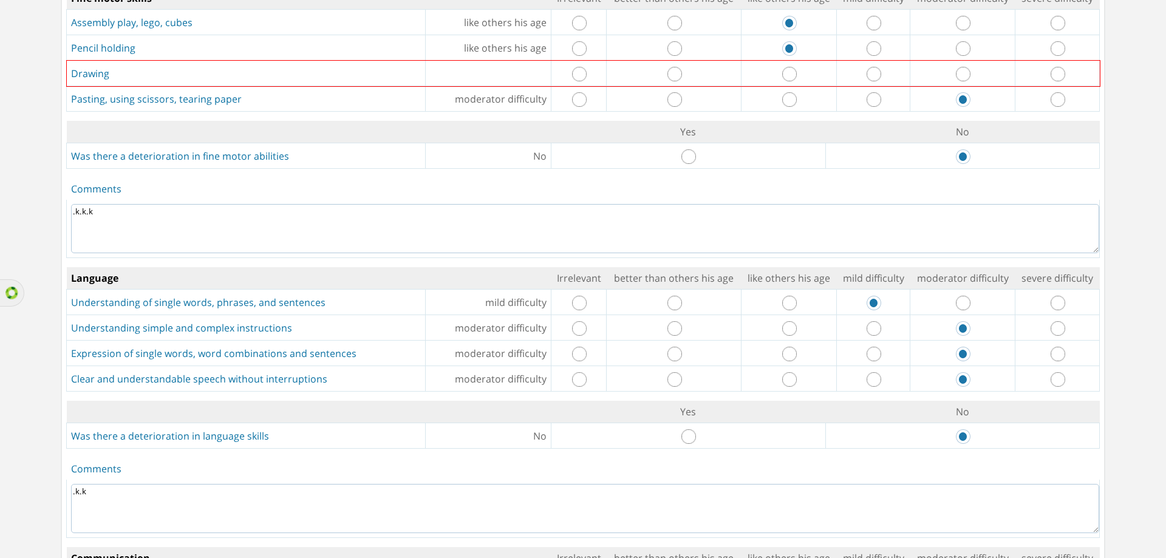
click at [784, 78] on input "radio" at bounding box center [789, 74] width 15 height 15
radio input "true"
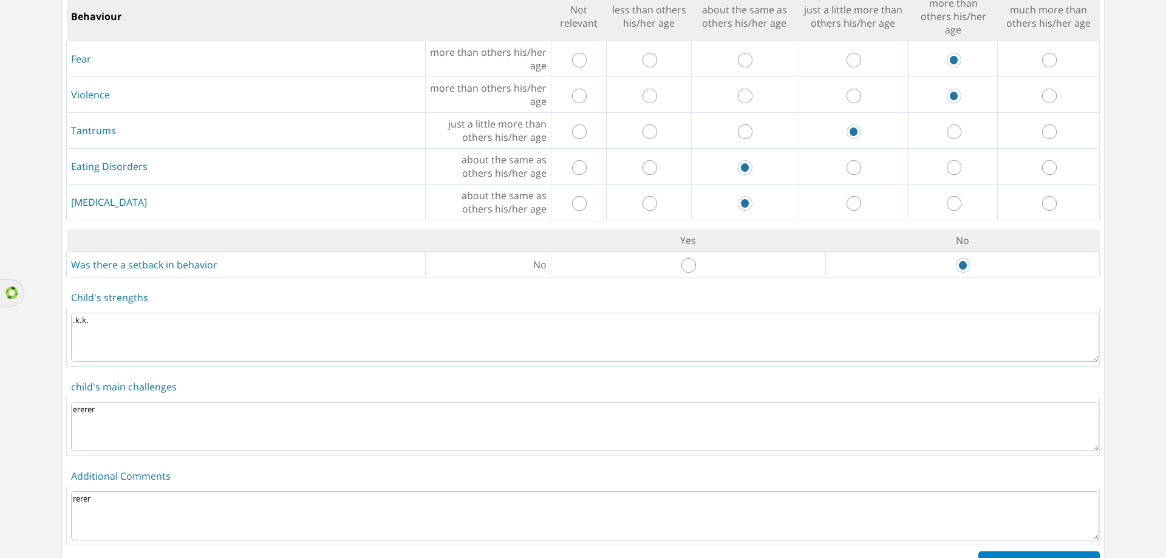
scroll to position [2087, 0]
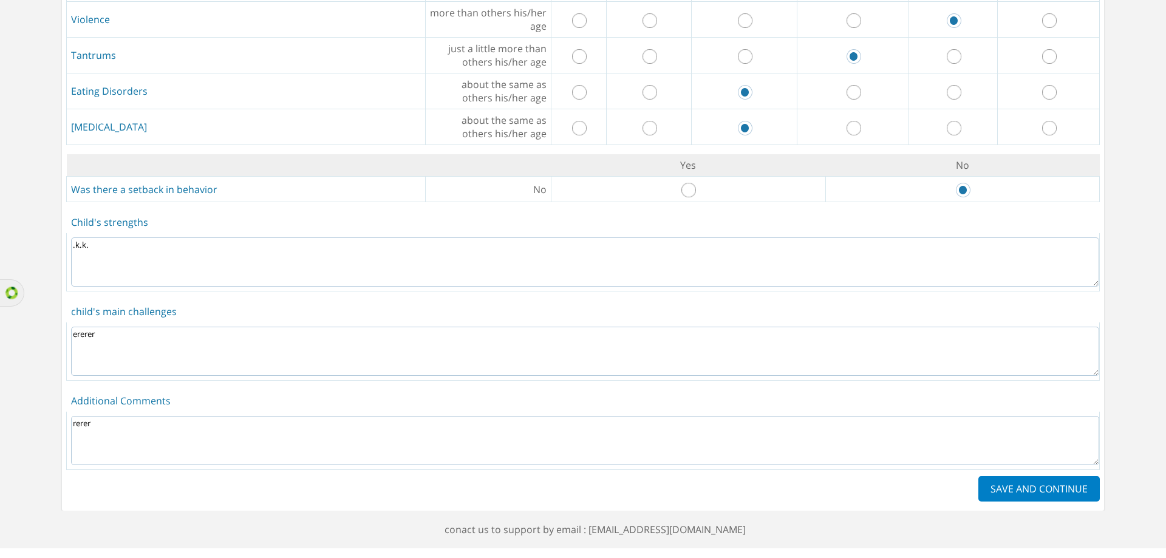
click at [1036, 481] on label "SAVE AND CONTINUE" at bounding box center [1038, 488] width 121 height 25
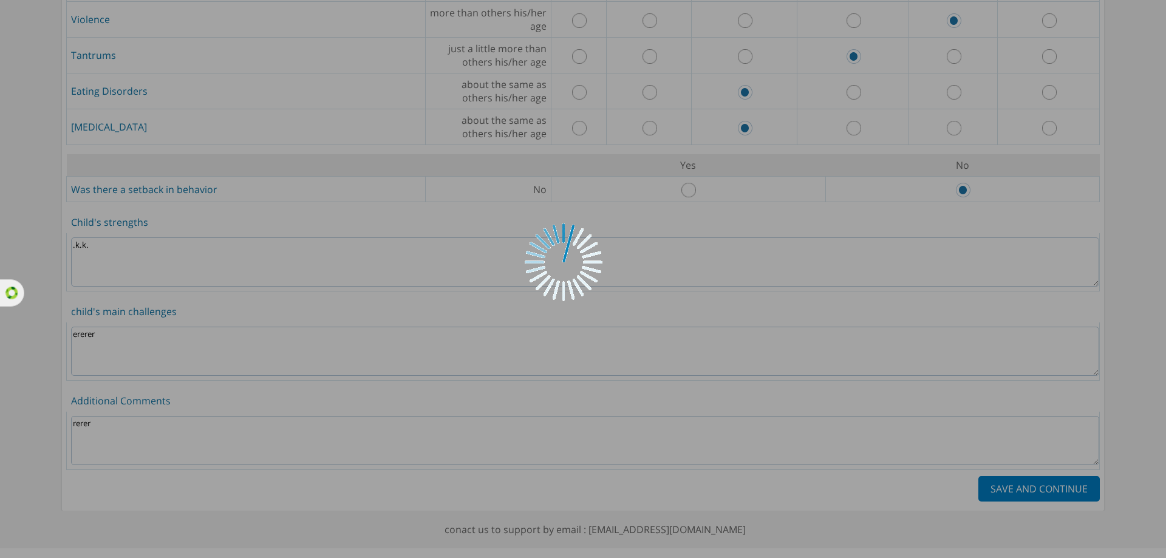
scroll to position [0, 0]
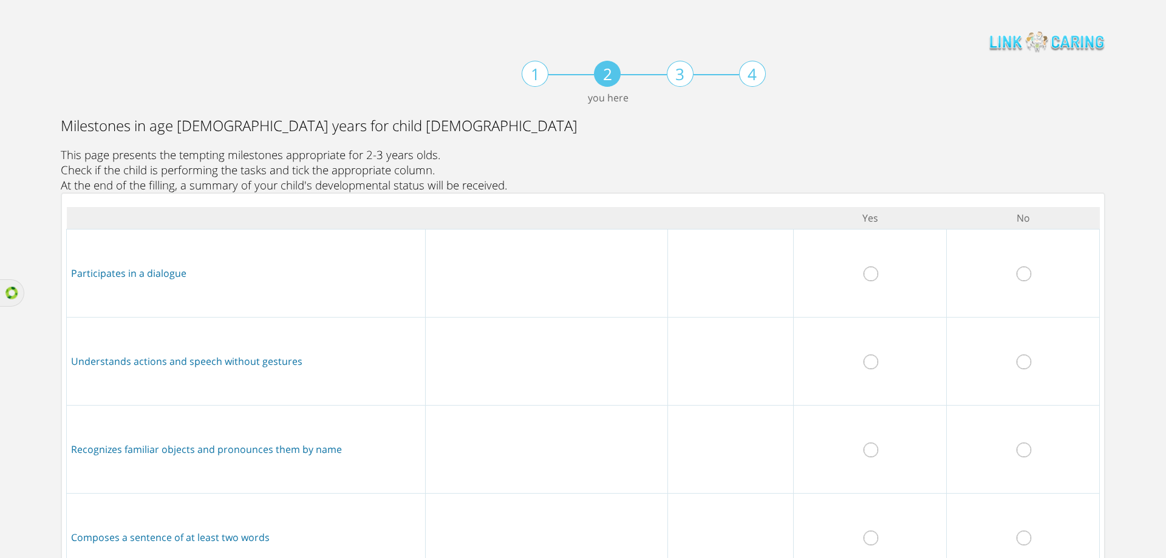
click at [871, 270] on input "radio" at bounding box center [870, 274] width 15 height 15
radio input "true"
click at [869, 362] on input "radio" at bounding box center [870, 362] width 15 height 15
radio input "true"
click at [866, 452] on input "radio" at bounding box center [870, 450] width 15 height 15
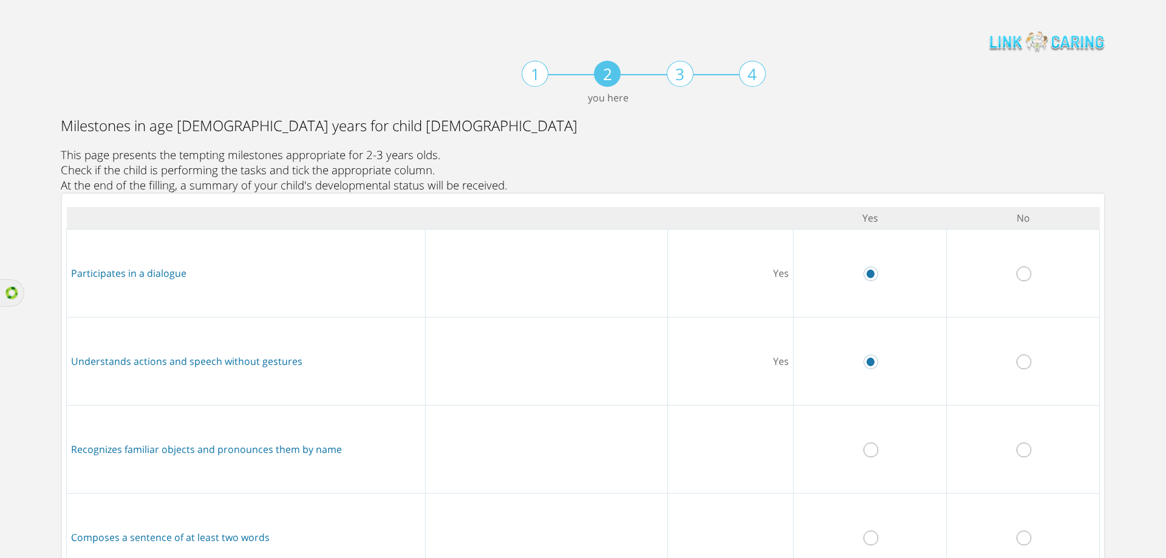
radio input "true"
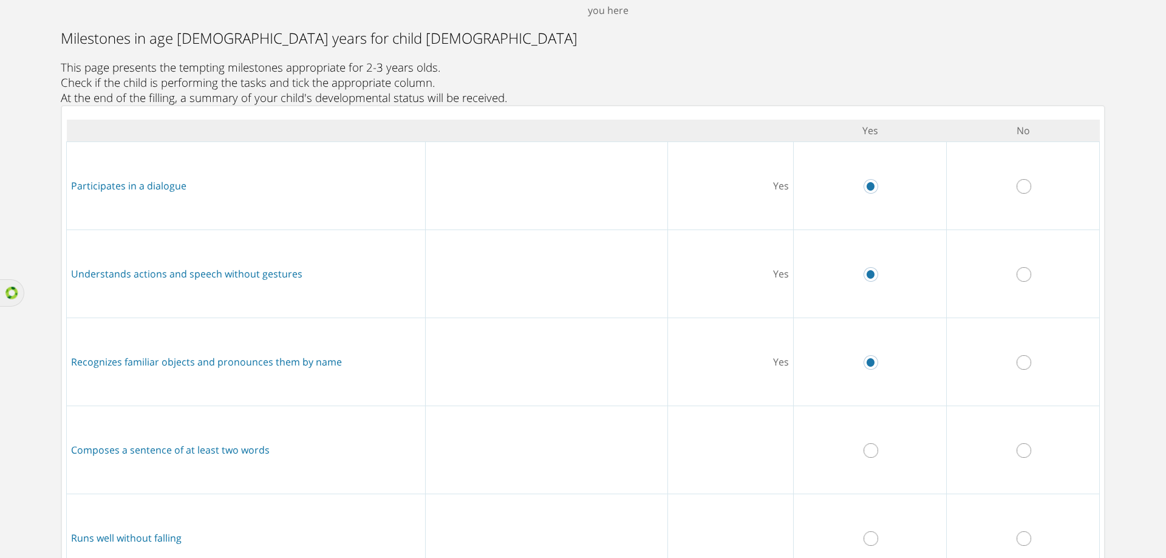
scroll to position [182, 0]
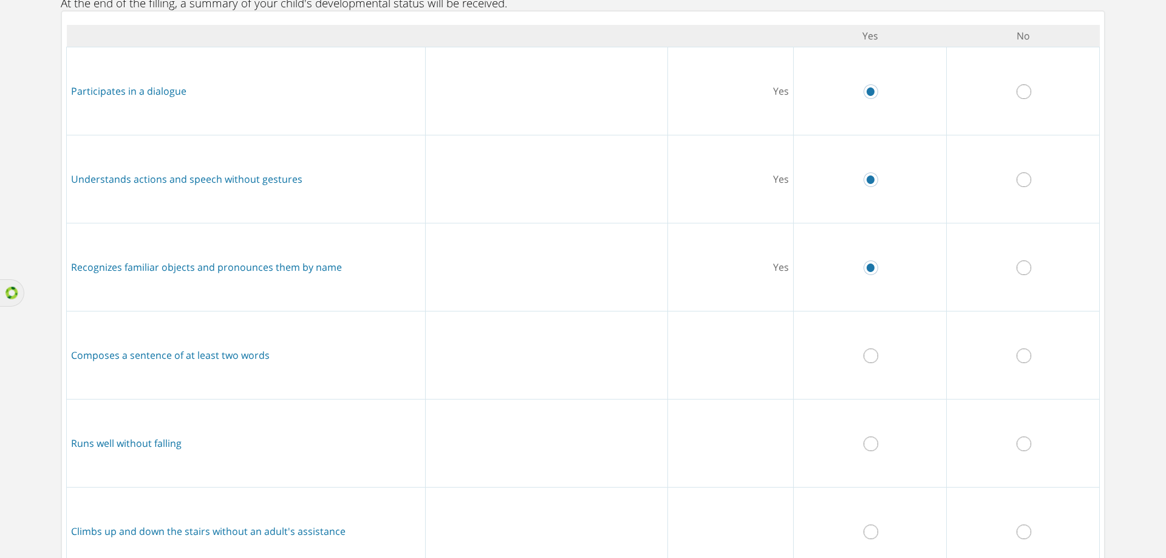
click at [868, 359] on input "radio" at bounding box center [870, 355] width 15 height 15
radio input "true"
click at [869, 444] on input "radio" at bounding box center [870, 444] width 15 height 15
radio input "true"
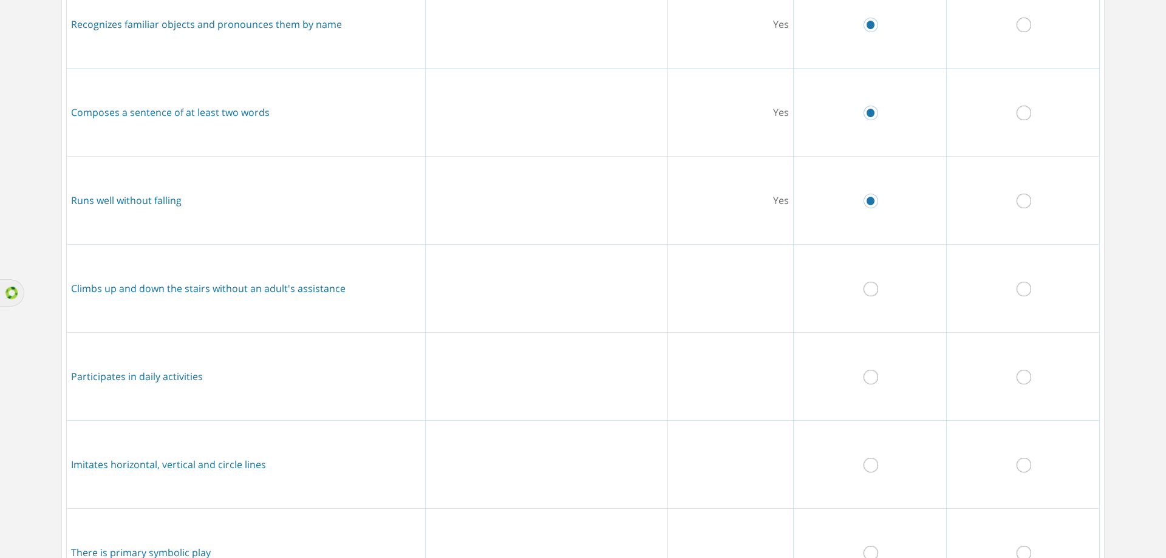
click at [865, 295] on input "radio" at bounding box center [870, 289] width 15 height 15
radio input "true"
click at [865, 373] on input "radio" at bounding box center [870, 377] width 15 height 15
radio input "true"
click at [864, 468] on input "radio" at bounding box center [870, 465] width 15 height 15
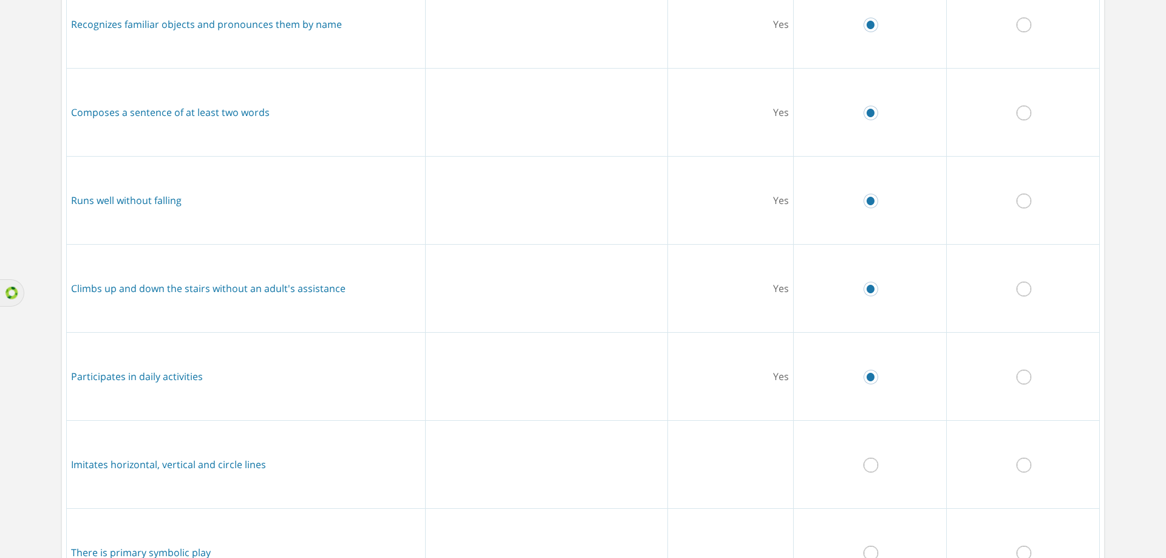
radio input "true"
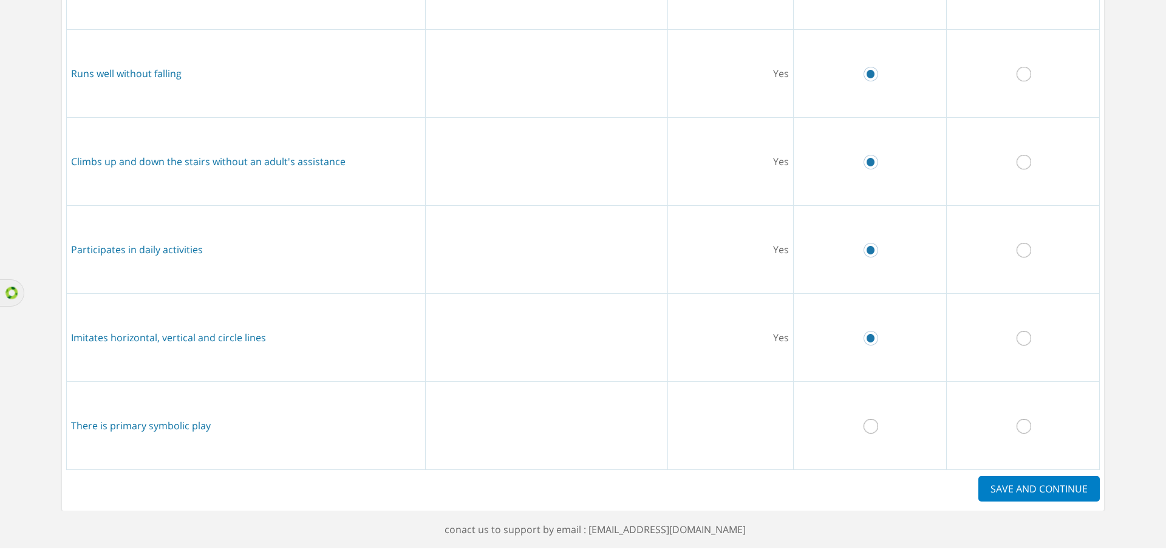
scroll to position [561, 0]
click at [867, 419] on input "radio" at bounding box center [870, 426] width 15 height 15
radio input "true"
click at [1011, 483] on label "SAVE AND CONTINUE" at bounding box center [1038, 488] width 121 height 25
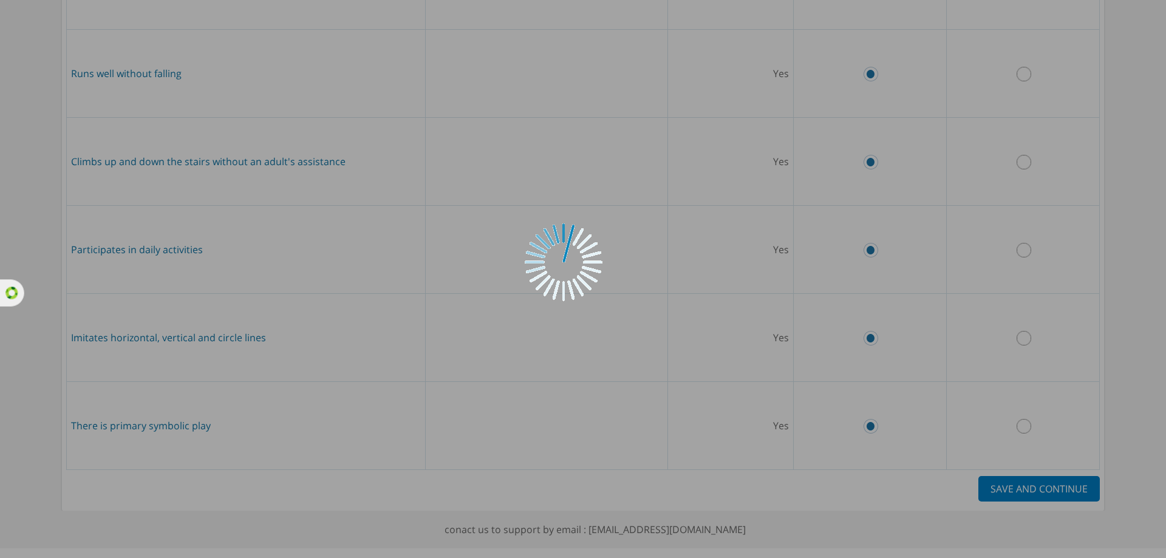
scroll to position [0, 0]
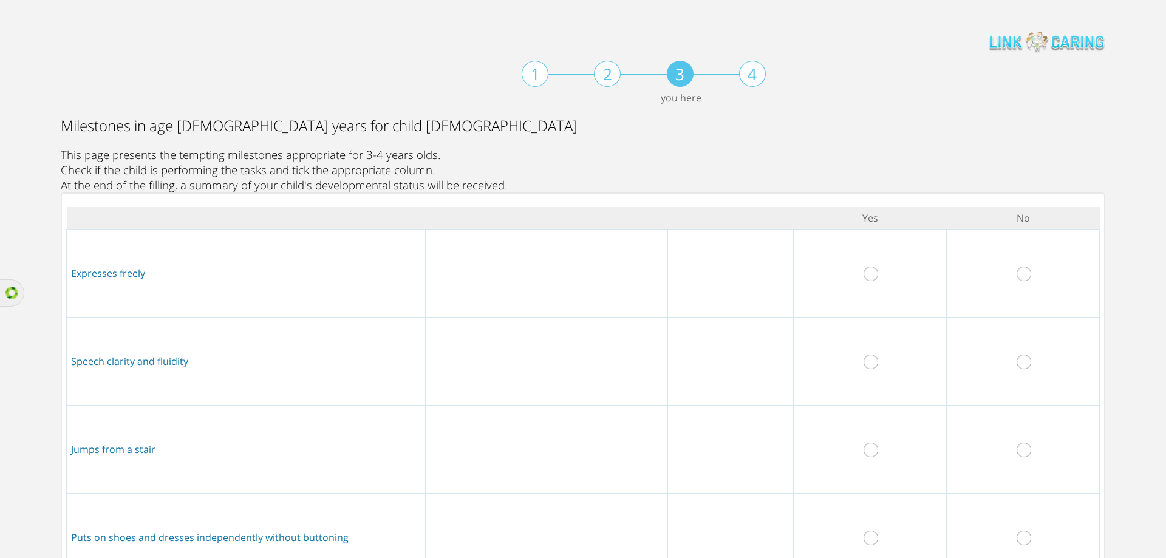
click at [1007, 278] on td at bounding box center [1023, 273] width 153 height 88
click at [1017, 278] on input "radio" at bounding box center [1023, 274] width 15 height 15
radio input "true"
click at [1017, 362] on input "radio" at bounding box center [1023, 362] width 15 height 15
radio input "true"
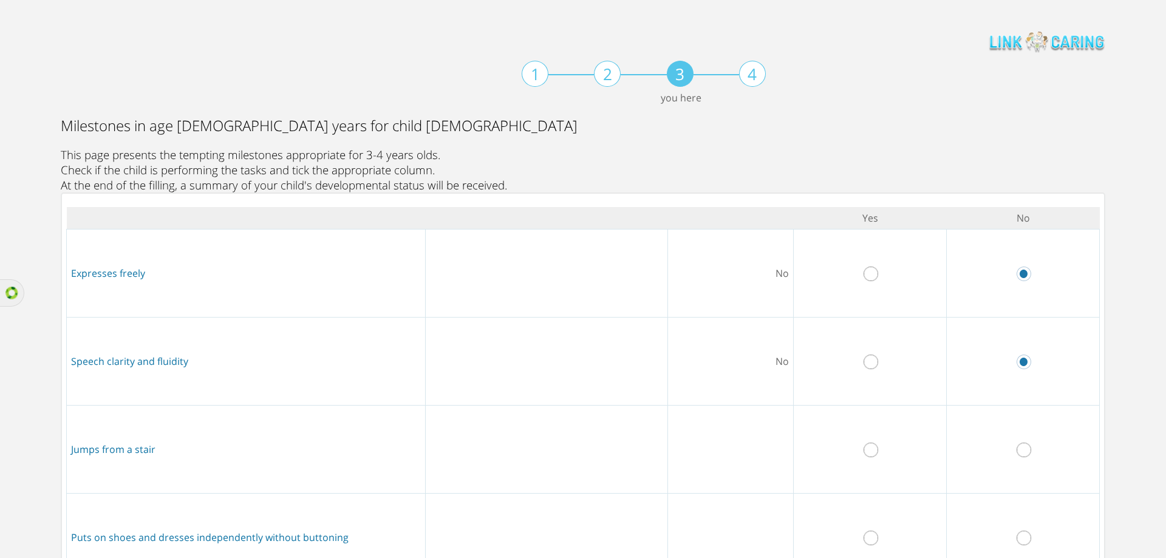
click at [868, 454] on input "radio" at bounding box center [870, 450] width 15 height 15
radio input "true"
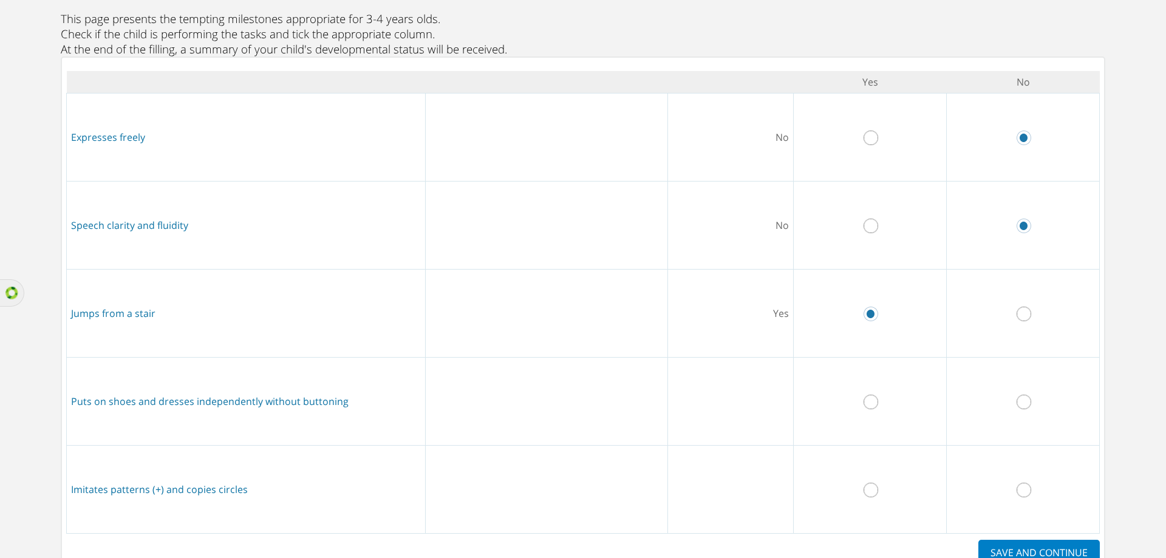
scroll to position [209, 0]
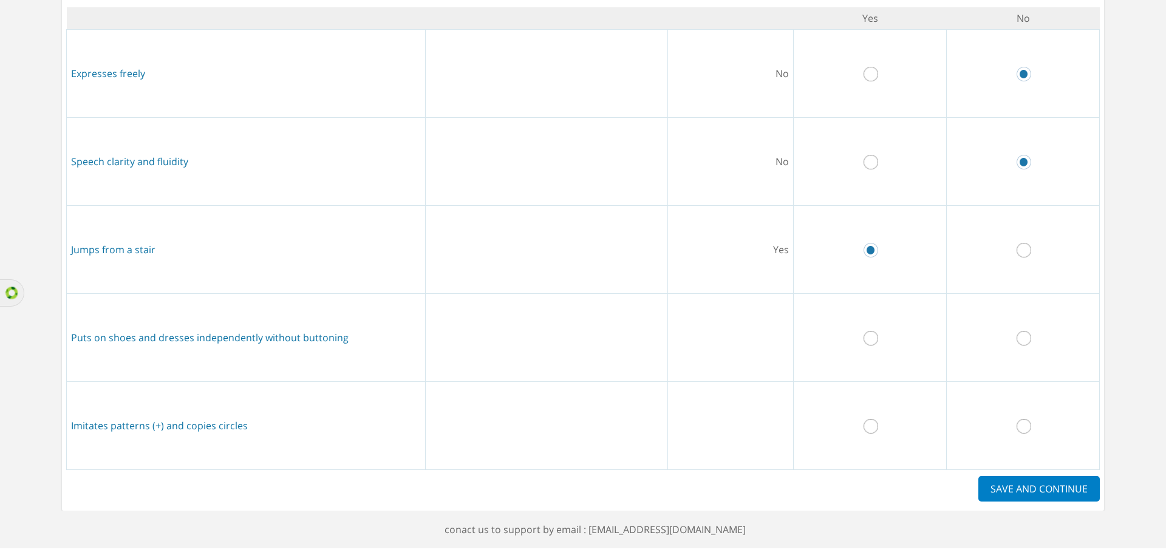
click at [866, 331] on input "radio" at bounding box center [870, 338] width 15 height 15
radio input "true"
click at [1021, 419] on input "radio" at bounding box center [1023, 426] width 15 height 15
radio input "true"
click at [1007, 484] on label "SAVE AND CONTINUE" at bounding box center [1038, 488] width 121 height 25
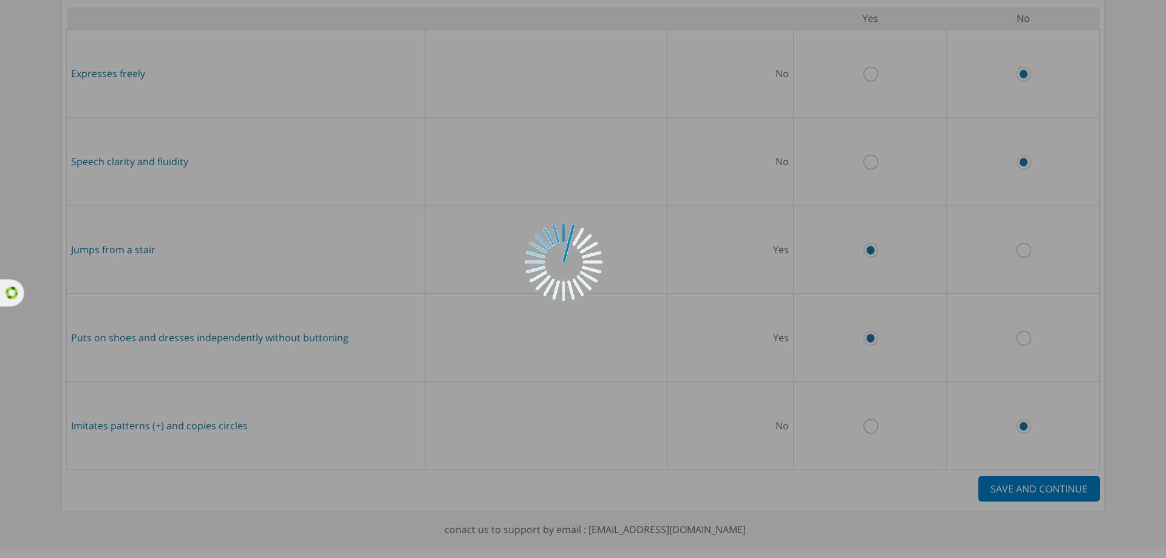
scroll to position [0, 0]
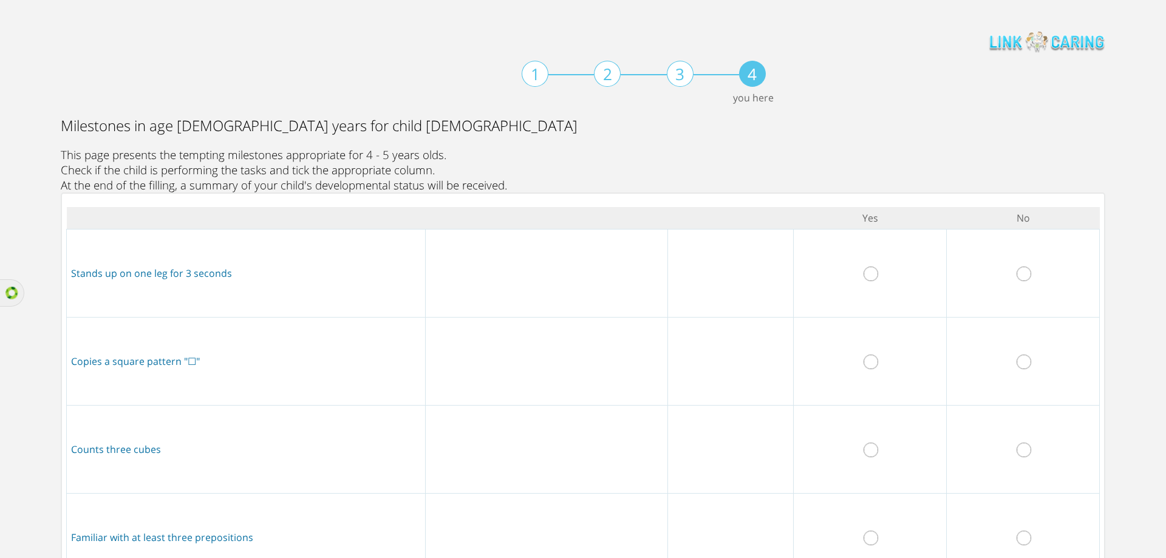
click at [1019, 266] on td at bounding box center [1023, 273] width 153 height 88
click at [1016, 279] on input "radio" at bounding box center [1023, 274] width 15 height 15
radio input "true"
click at [866, 359] on input "radio" at bounding box center [870, 362] width 15 height 15
radio input "true"
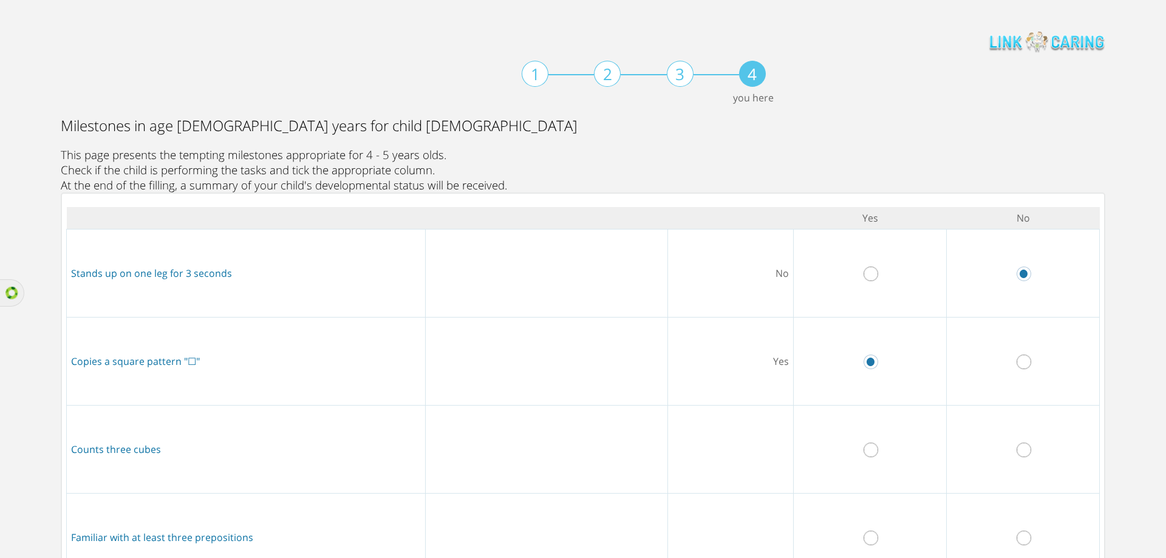
click at [865, 449] on input "radio" at bounding box center [870, 450] width 15 height 15
radio input "true"
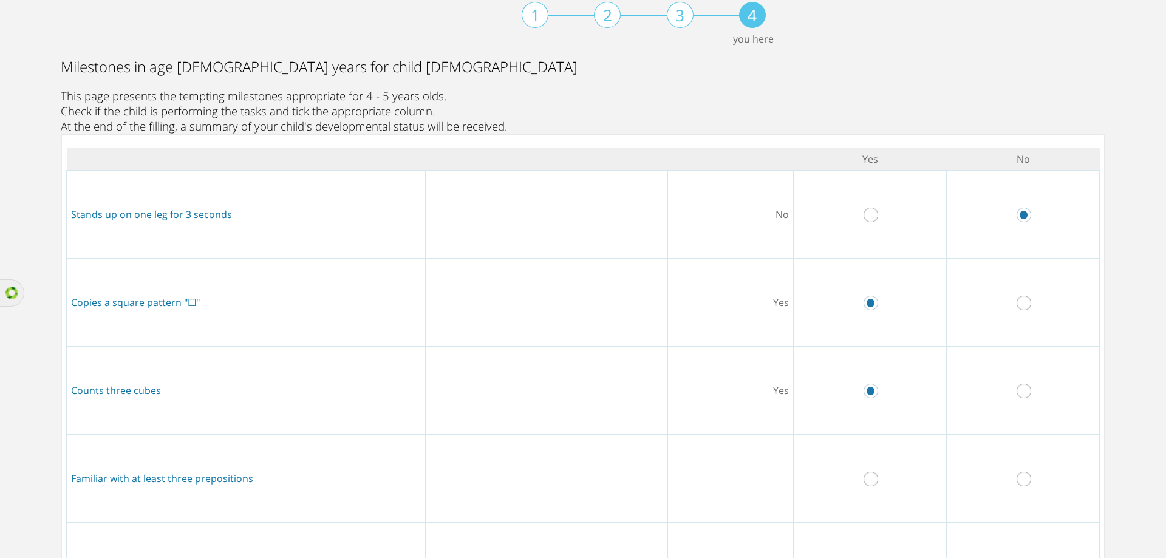
scroll to position [182, 0]
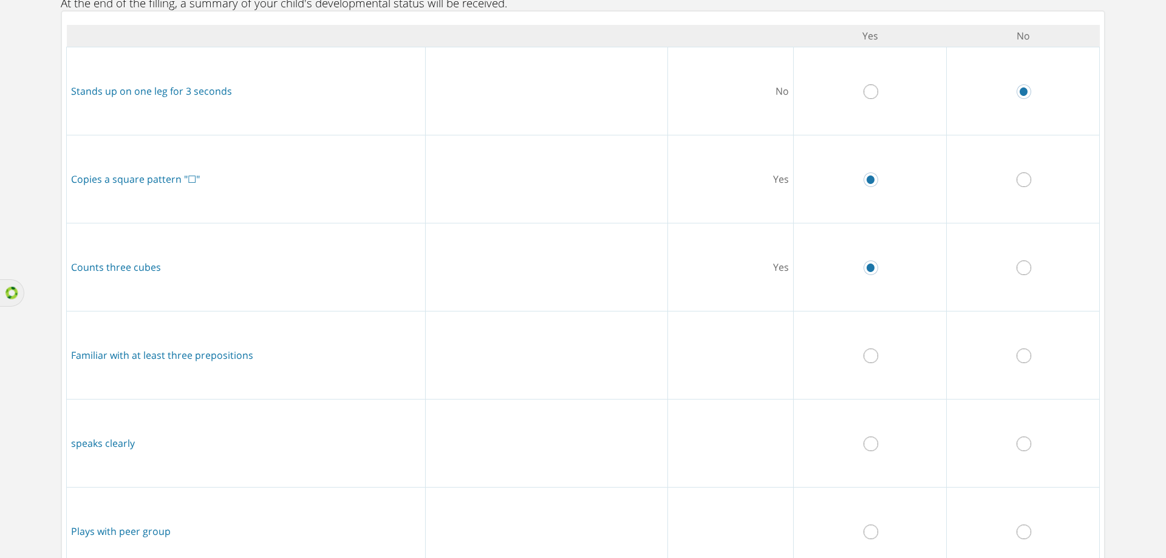
click at [866, 359] on input "radio" at bounding box center [870, 355] width 15 height 15
radio input "true"
click at [866, 443] on input "radio" at bounding box center [870, 444] width 15 height 15
radio input "true"
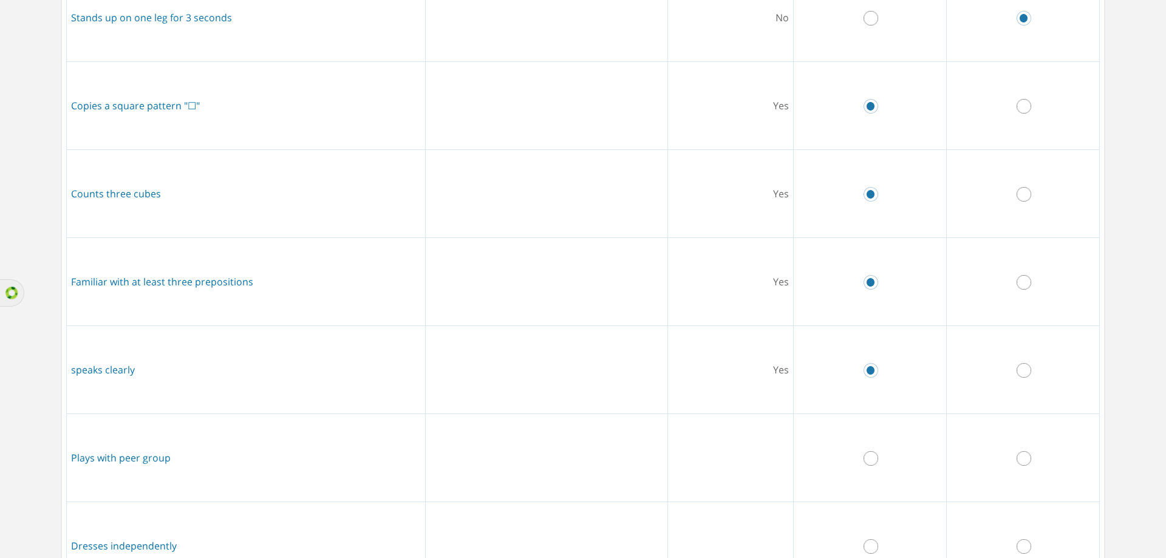
scroll to position [364, 0]
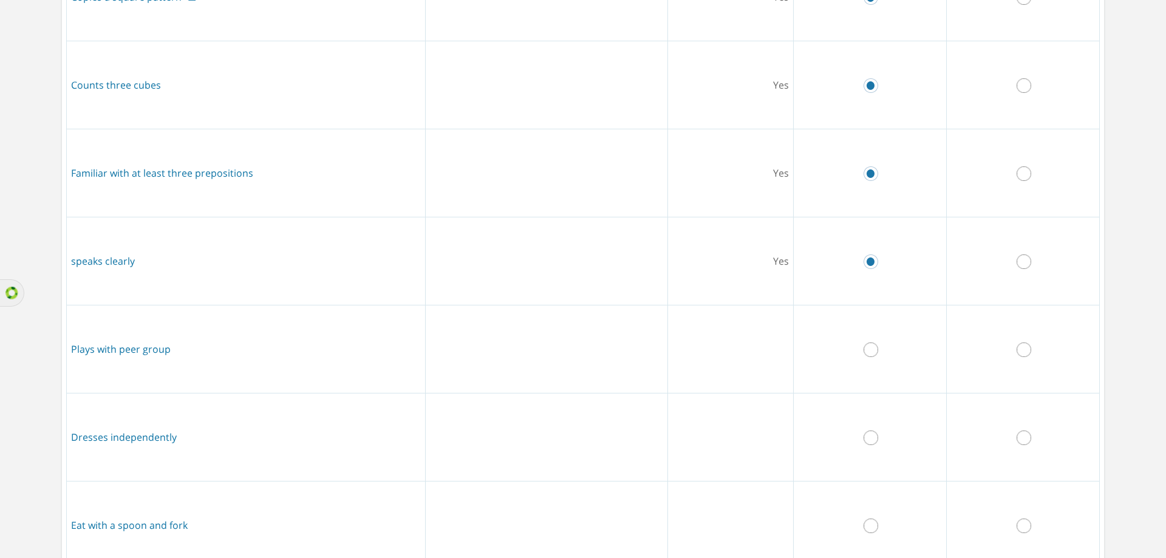
click at [864, 341] on td at bounding box center [870, 349] width 153 height 88
click at [875, 353] on input "radio" at bounding box center [870, 349] width 15 height 15
radio input "true"
click at [1019, 433] on input "radio" at bounding box center [1023, 437] width 15 height 15
radio input "true"
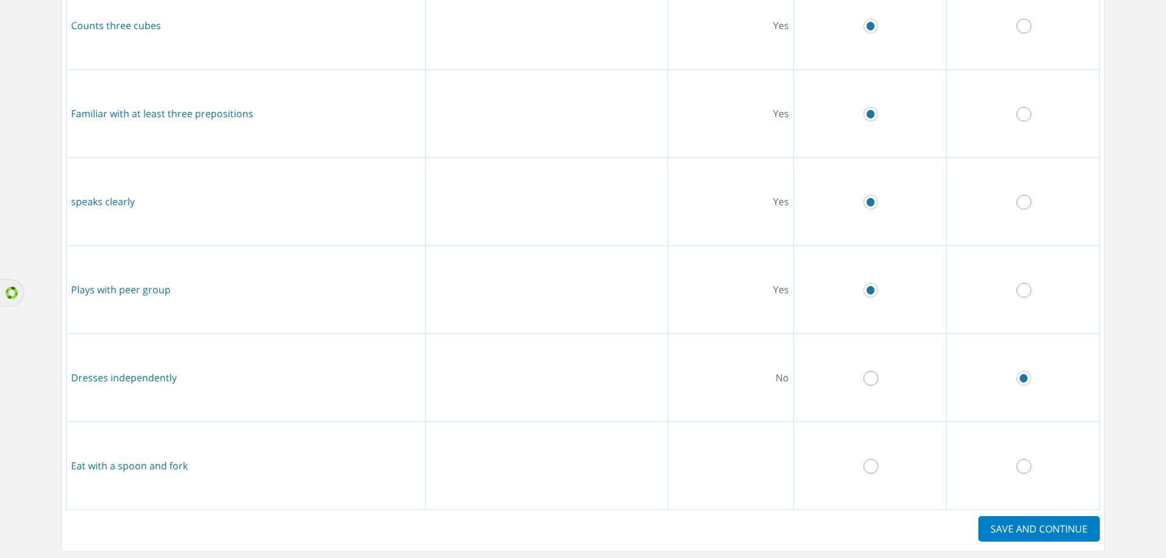
scroll to position [473, 0]
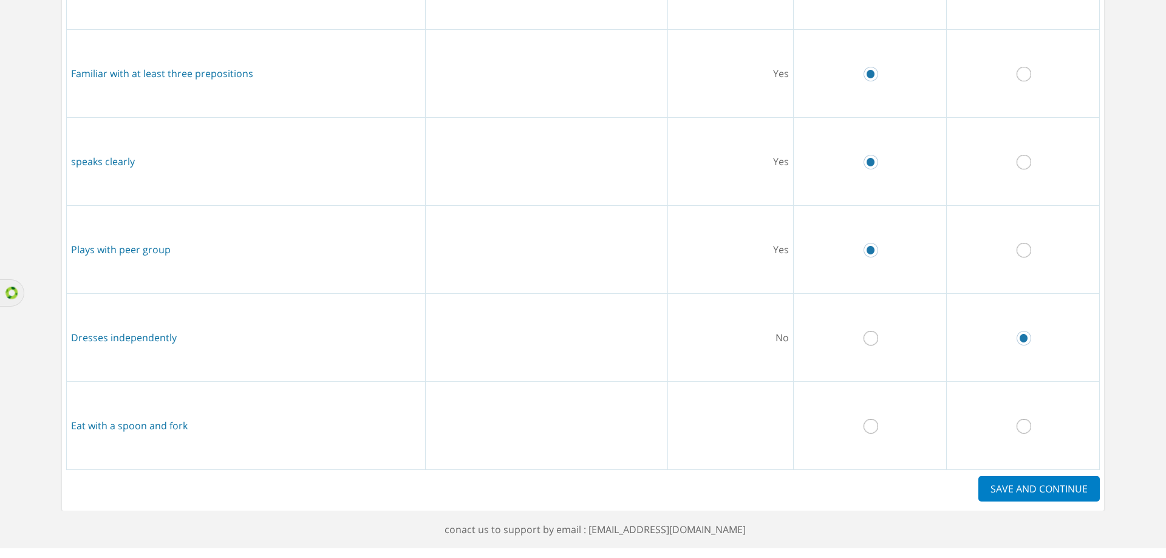
click at [1016, 419] on input "radio" at bounding box center [1023, 426] width 15 height 15
radio input "true"
click at [1019, 483] on label "SAVE AND CONTINUE" at bounding box center [1038, 488] width 121 height 25
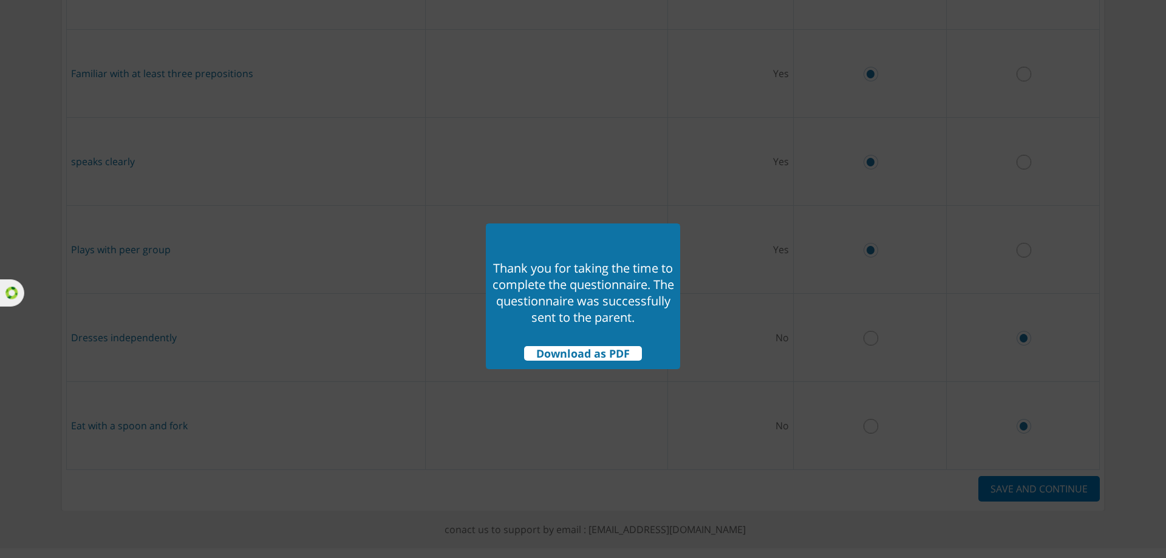
click at [573, 355] on span "Download as PDF" at bounding box center [583, 353] width 118 height 15
